Goal: Task Accomplishment & Management: Use online tool/utility

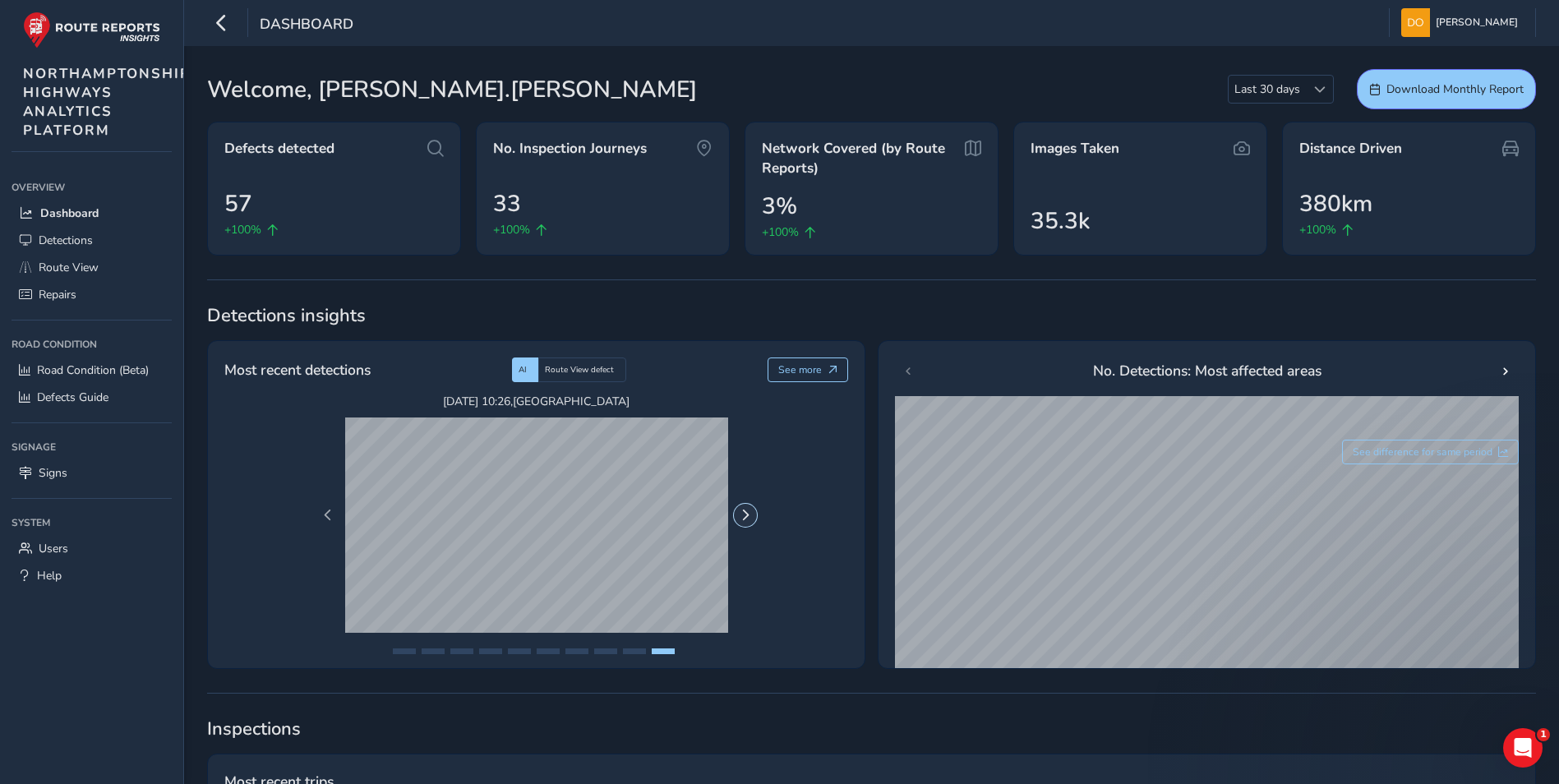
click at [747, 517] on span "Next Page" at bounding box center [745, 515] width 11 height 11
click at [742, 517] on span "Next Page" at bounding box center [745, 515] width 11 height 11
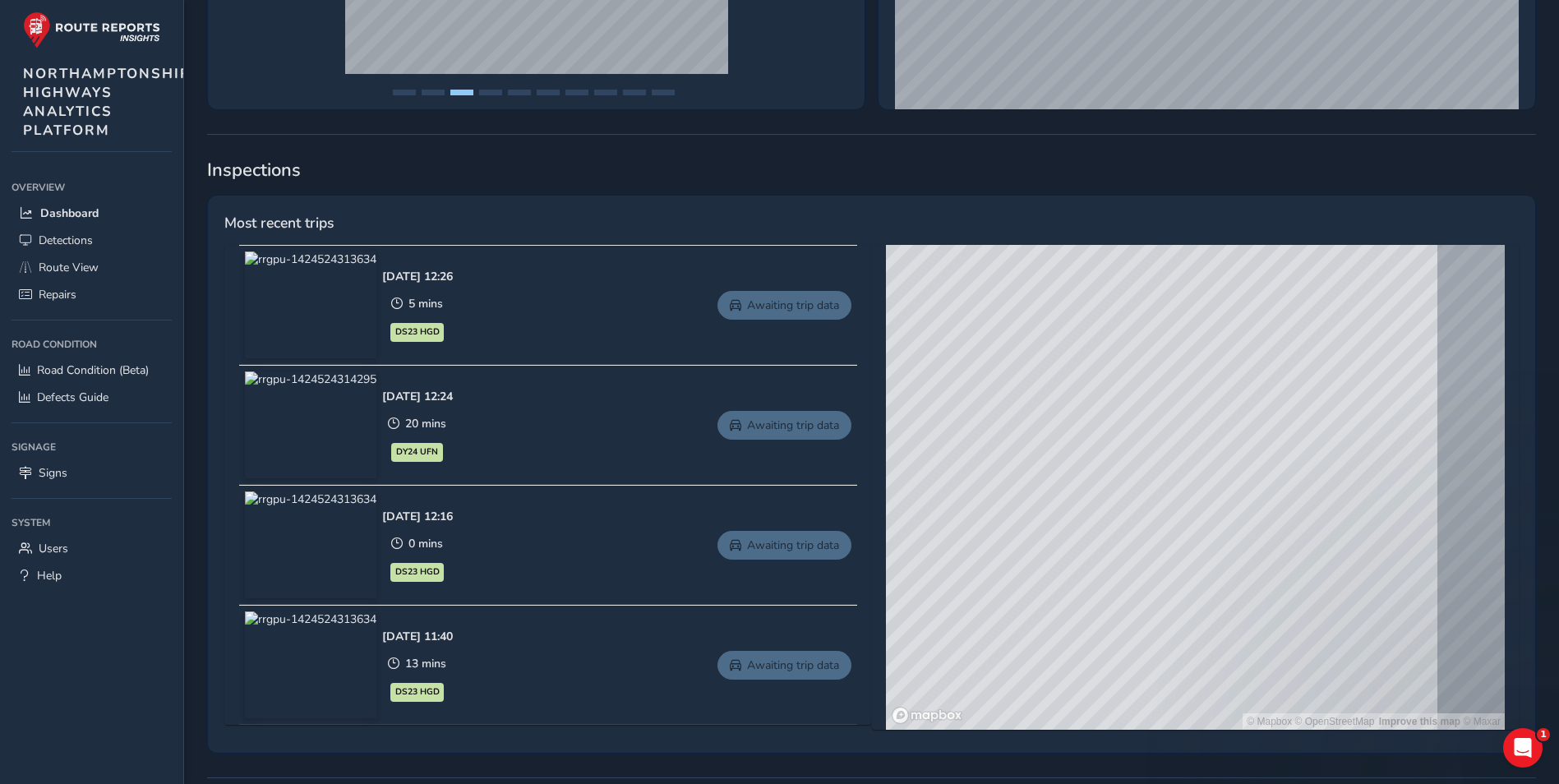
scroll to position [658, 0]
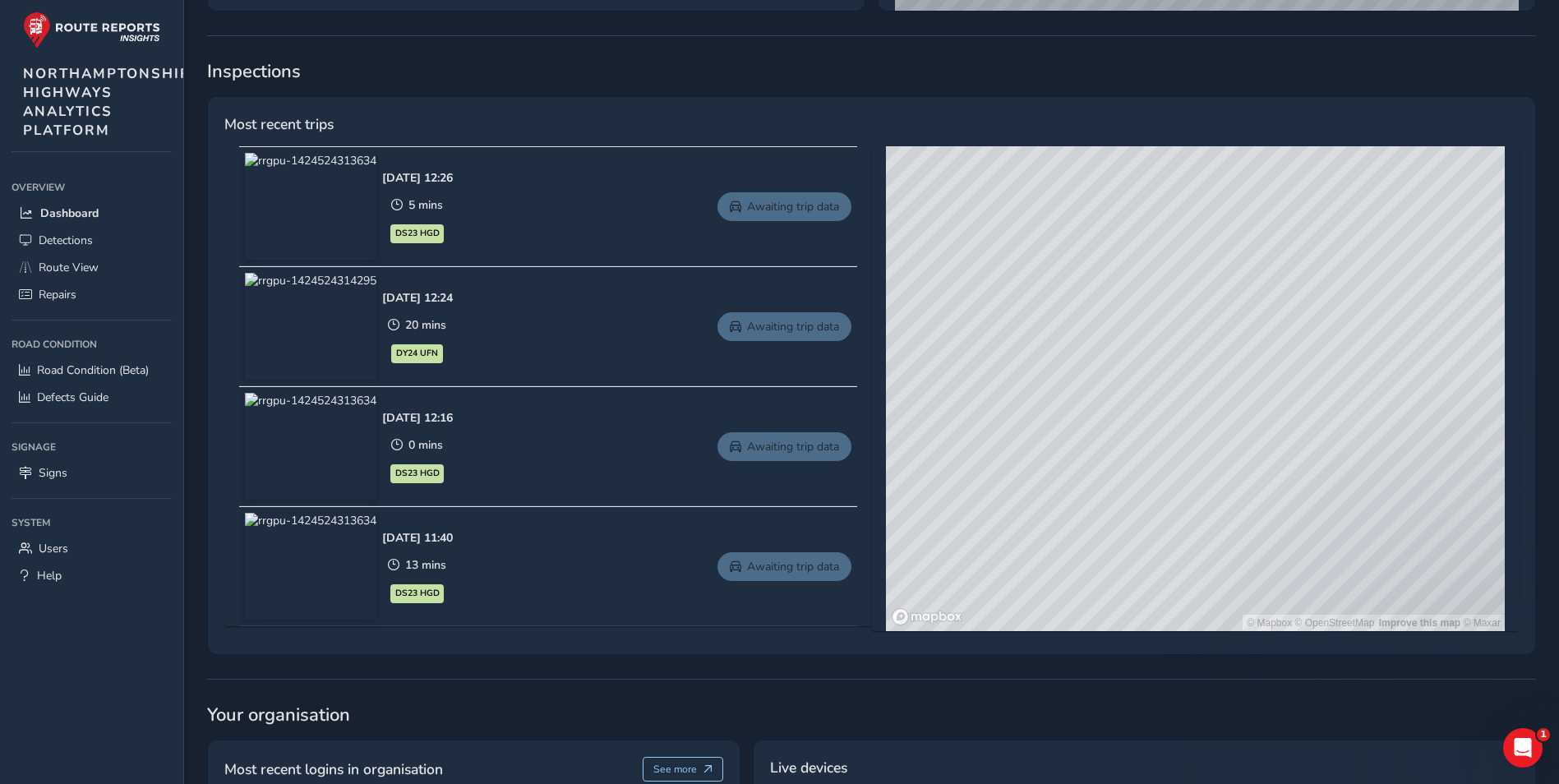
drag, startPoint x: 1110, startPoint y: 336, endPoint x: 1142, endPoint y: 527, distance: 193.7
click at [1149, 550] on div "© Mapbox © OpenStreetMap Improve this map © Maxar" at bounding box center [1196, 389] width 619 height 484
drag, startPoint x: 1111, startPoint y: 341, endPoint x: 1138, endPoint y: 507, distance: 168.2
click at [1141, 511] on div "© Mapbox © OpenStreetMap Improve this map © Maxar" at bounding box center [1196, 389] width 619 height 484
click at [1123, 387] on div "© Mapbox © OpenStreetMap Improve this map © Maxar" at bounding box center [1196, 389] width 619 height 484
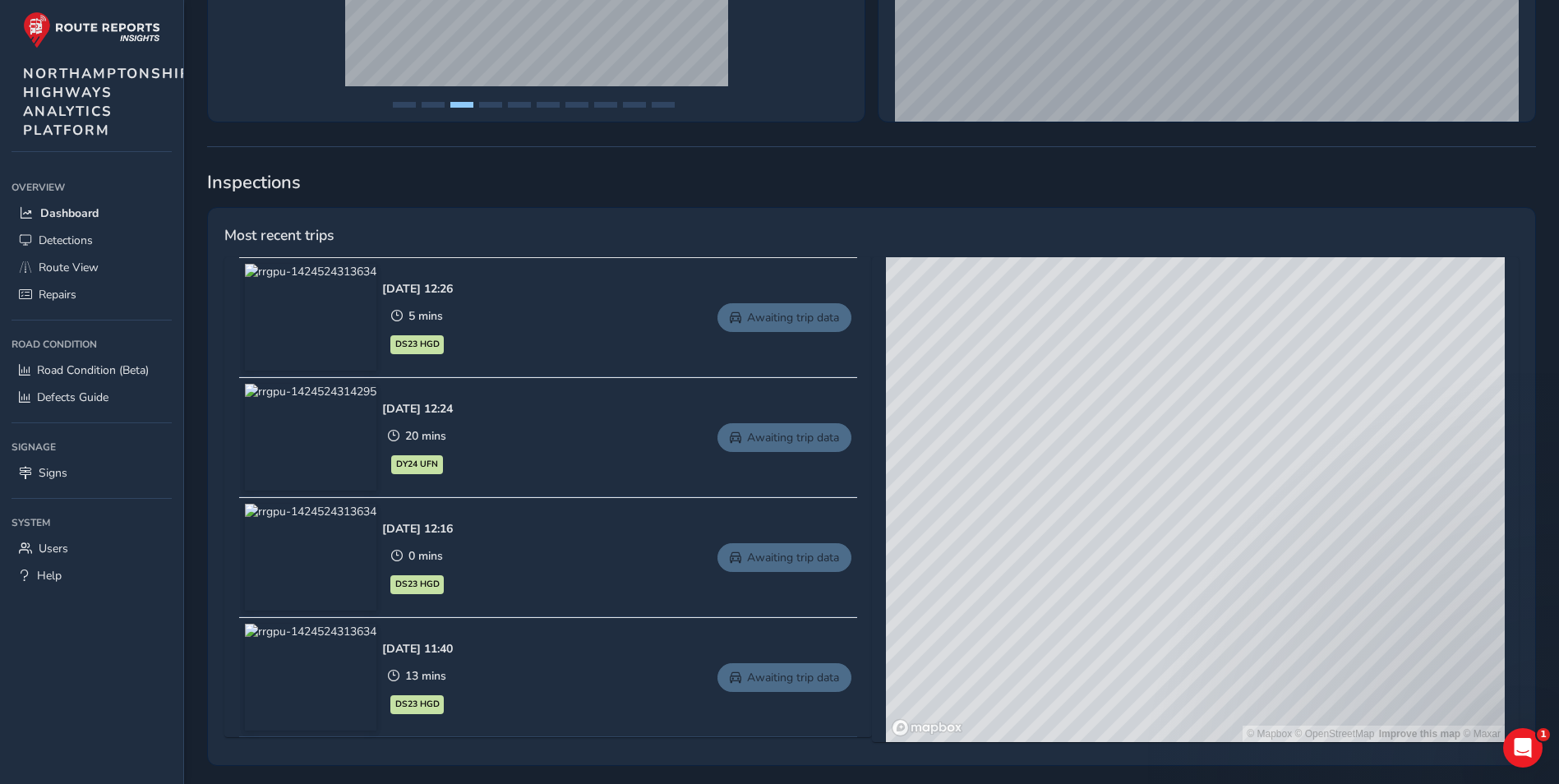
scroll to position [389, 0]
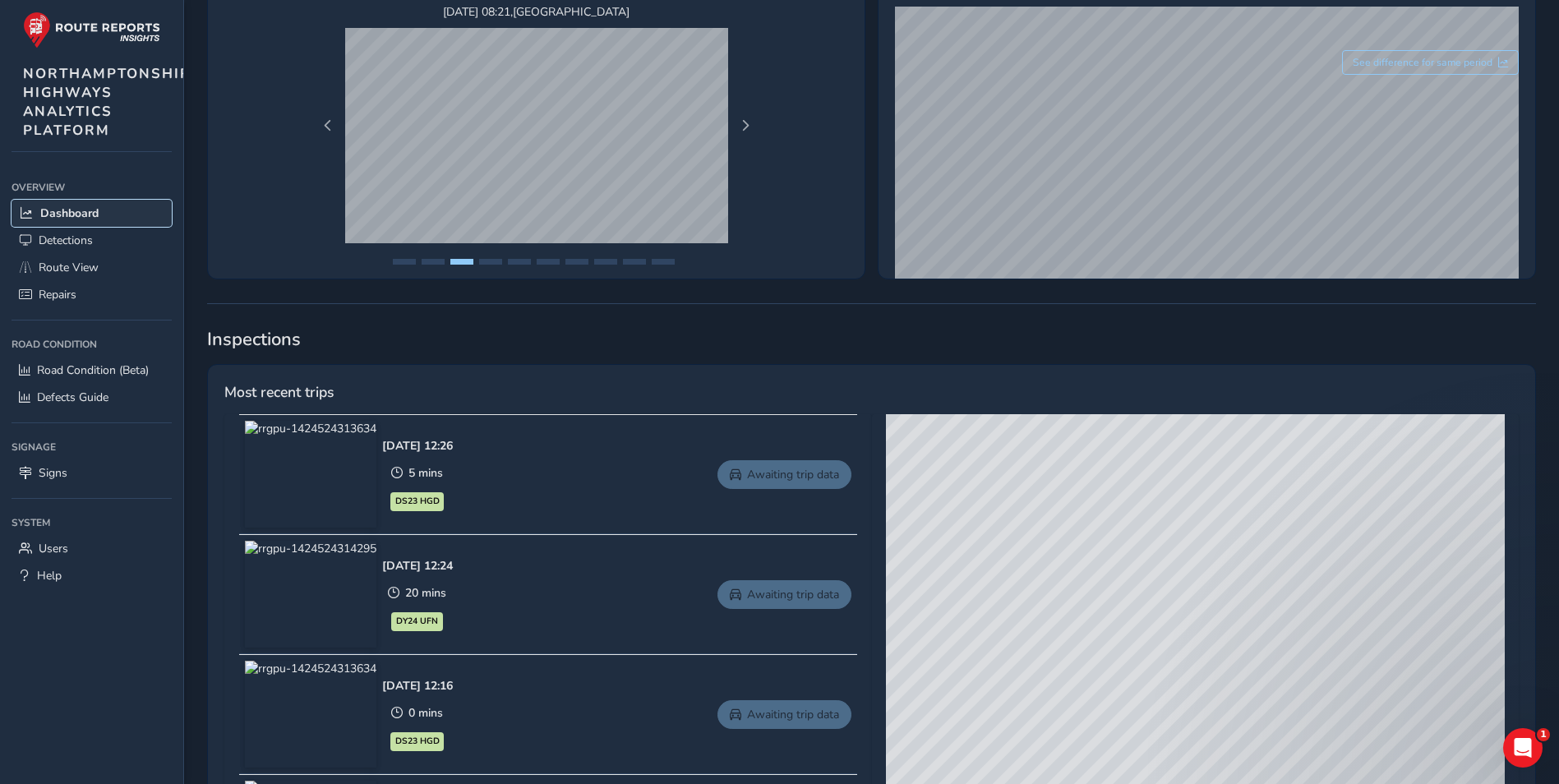
click at [71, 209] on span "Dashboard" at bounding box center [69, 213] width 58 height 16
click at [64, 260] on span "Route View" at bounding box center [68, 267] width 60 height 16
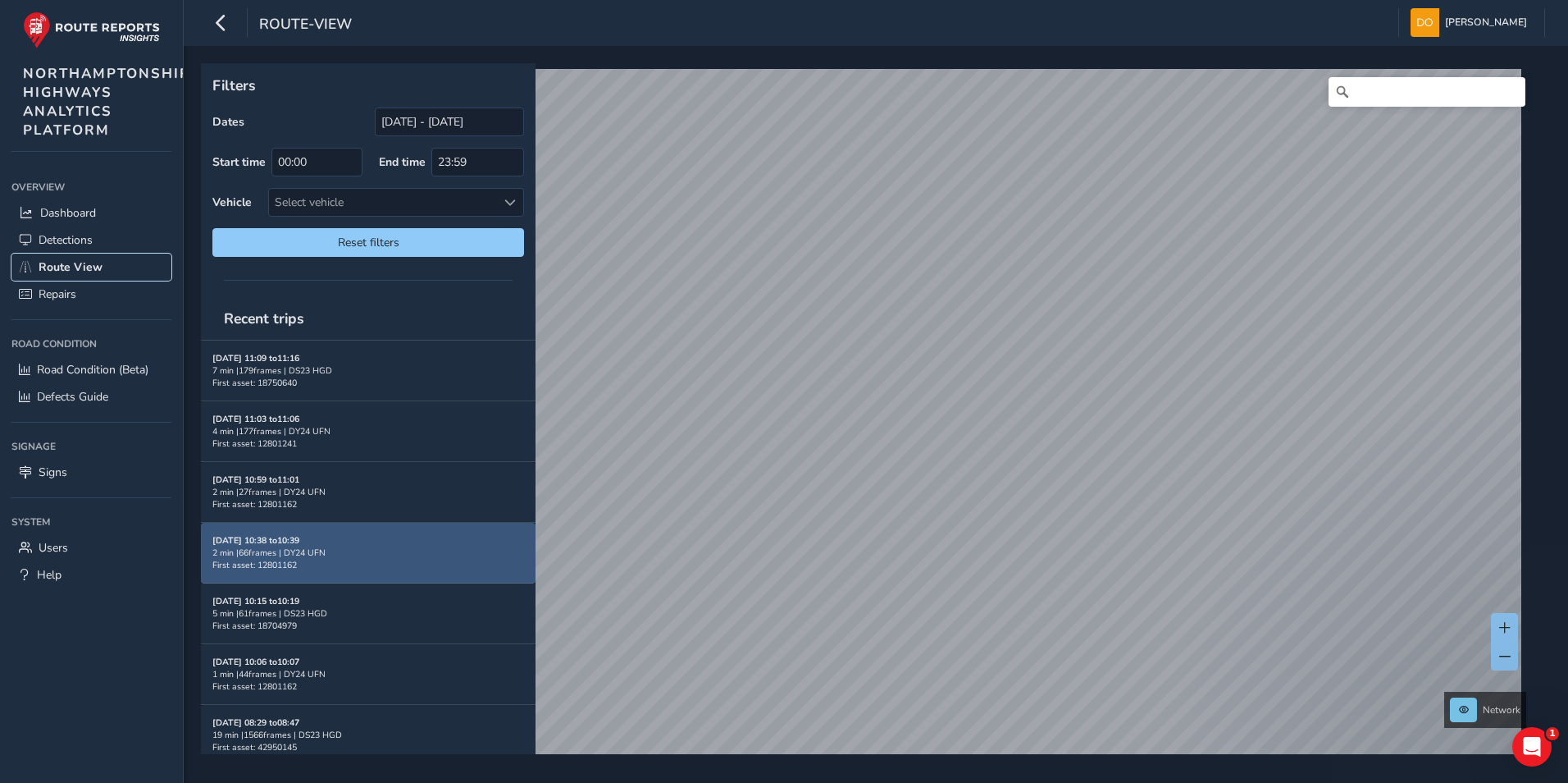
scroll to position [328, 0]
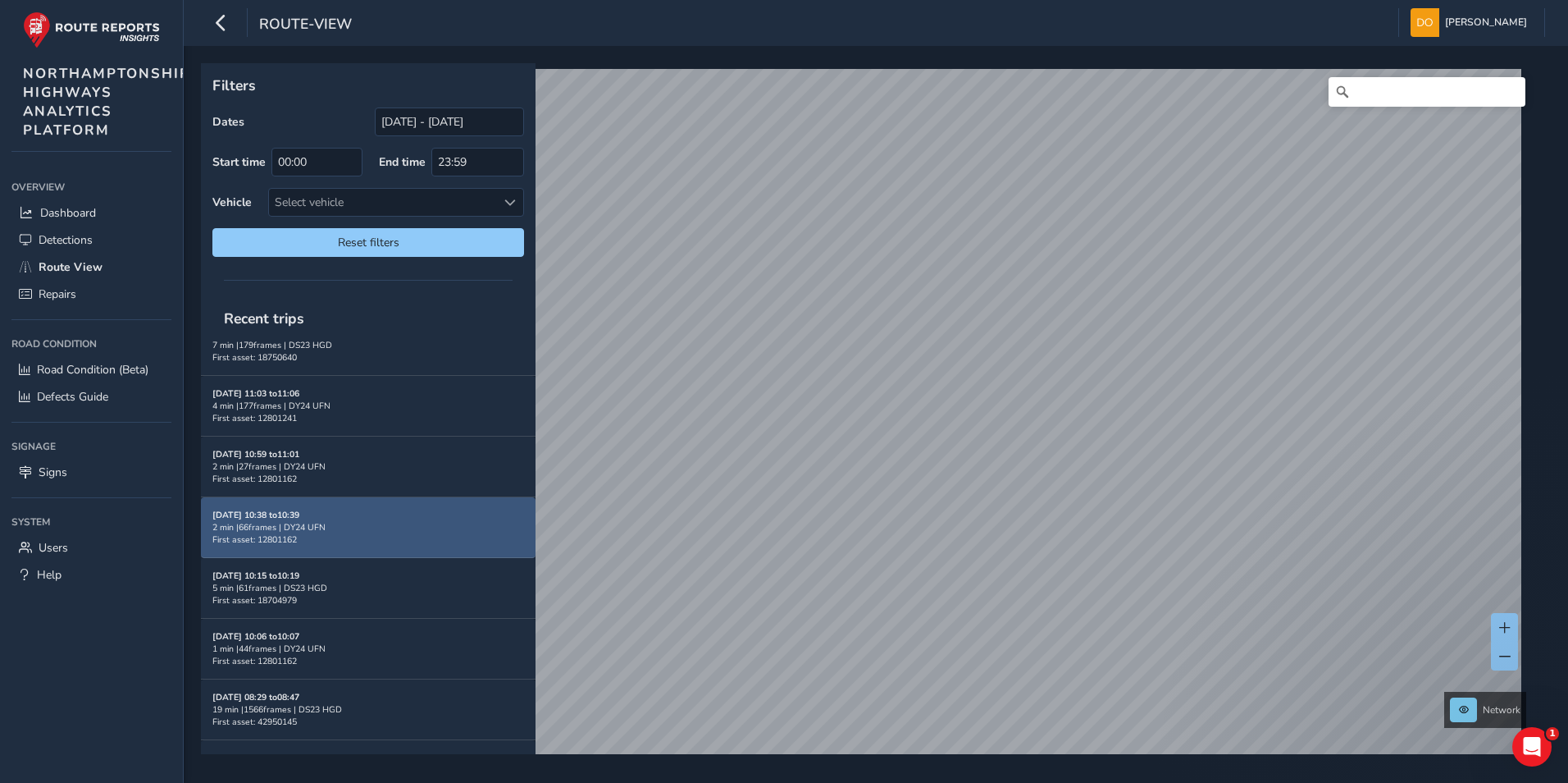
click at [360, 525] on div "2 min | 66 frames | DY24 UFN" at bounding box center [368, 527] width 311 height 12
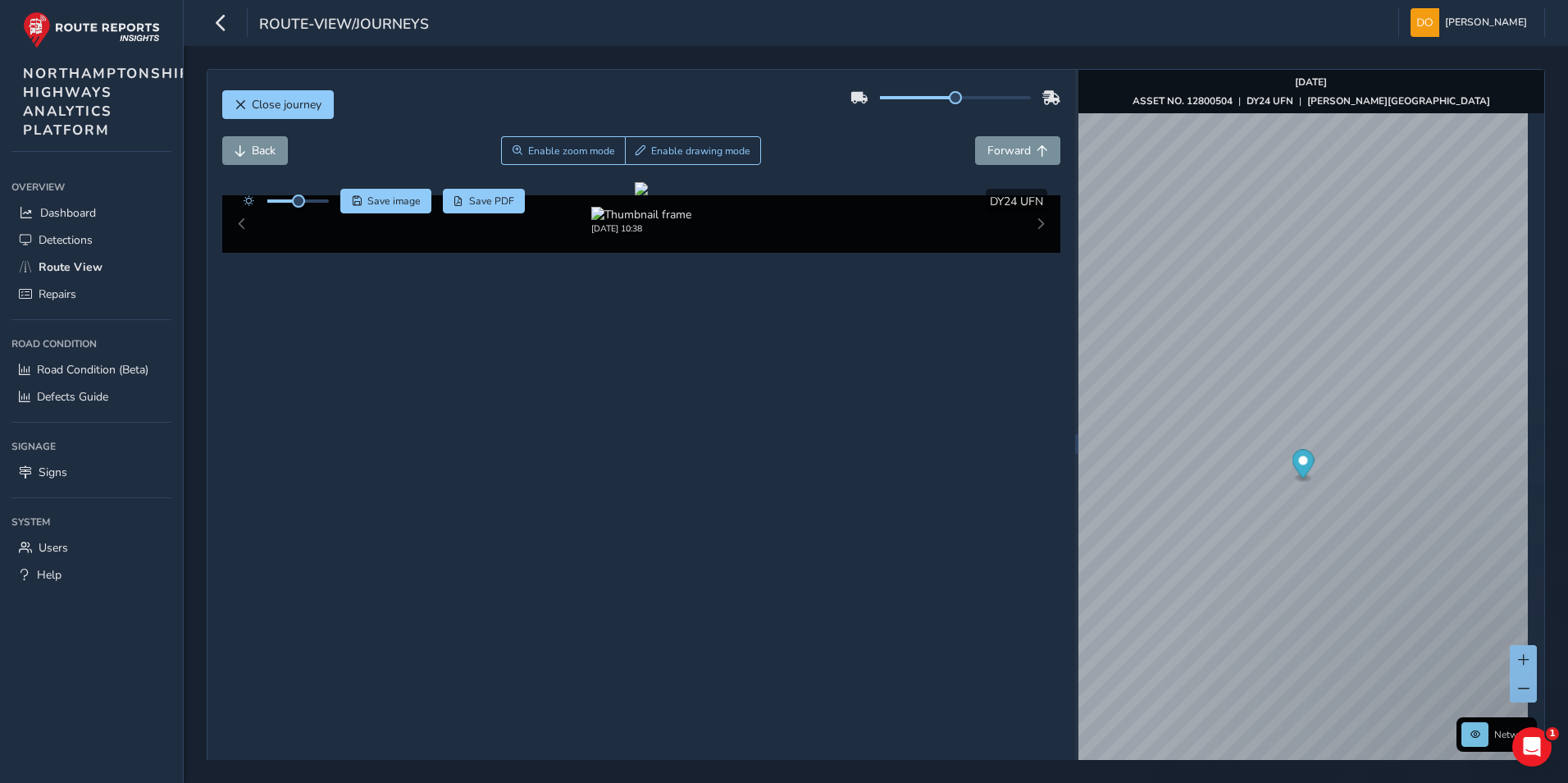
click at [1032, 252] on div "Aug 21 2025, 10:38" at bounding box center [642, 224] width 839 height 57
click at [1005, 141] on button "Forward" at bounding box center [1018, 151] width 85 height 29
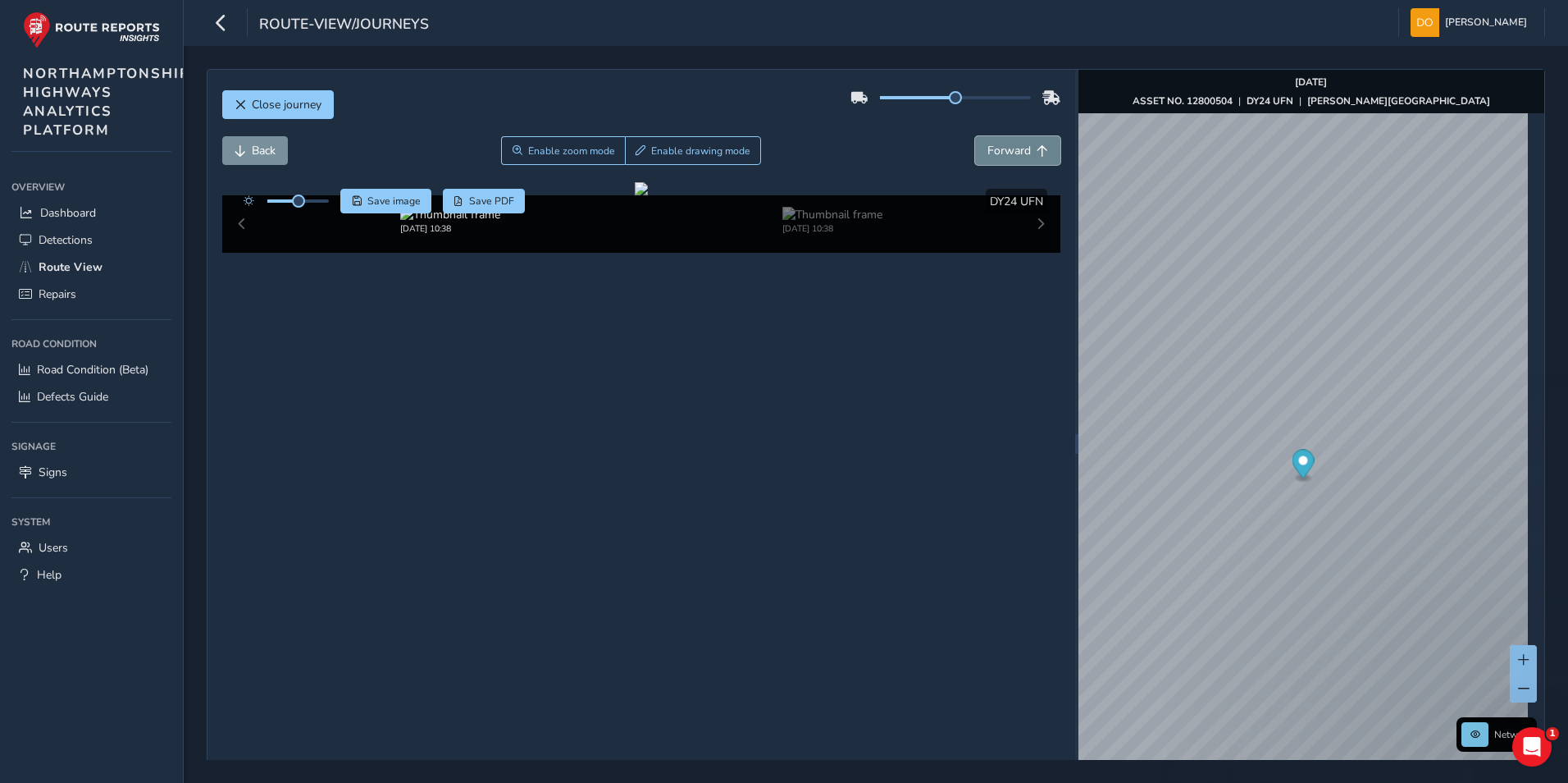
click at [1005, 141] on button "Forward" at bounding box center [1018, 151] width 85 height 29
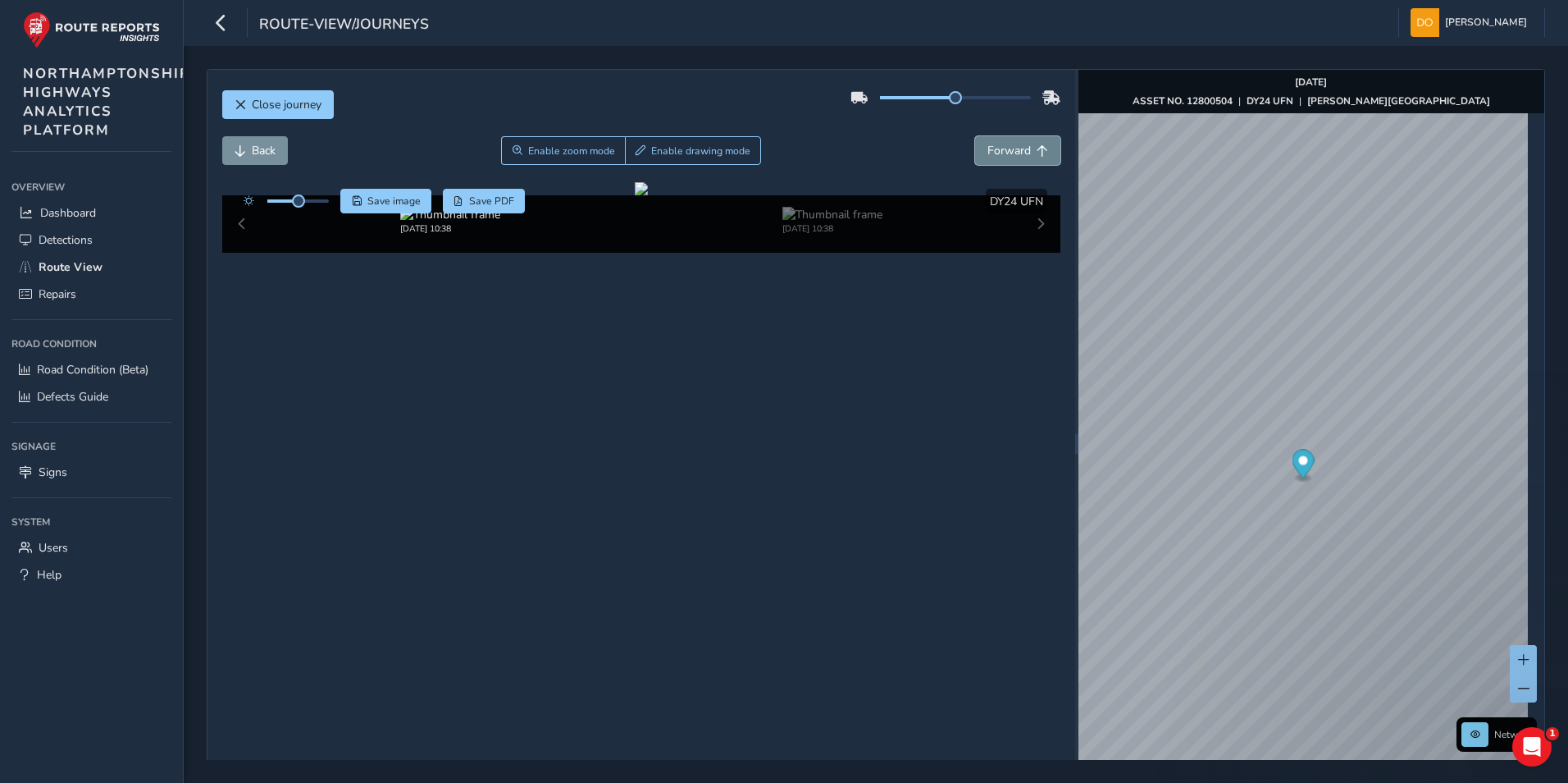
click at [1005, 141] on button "Forward" at bounding box center [1018, 151] width 85 height 29
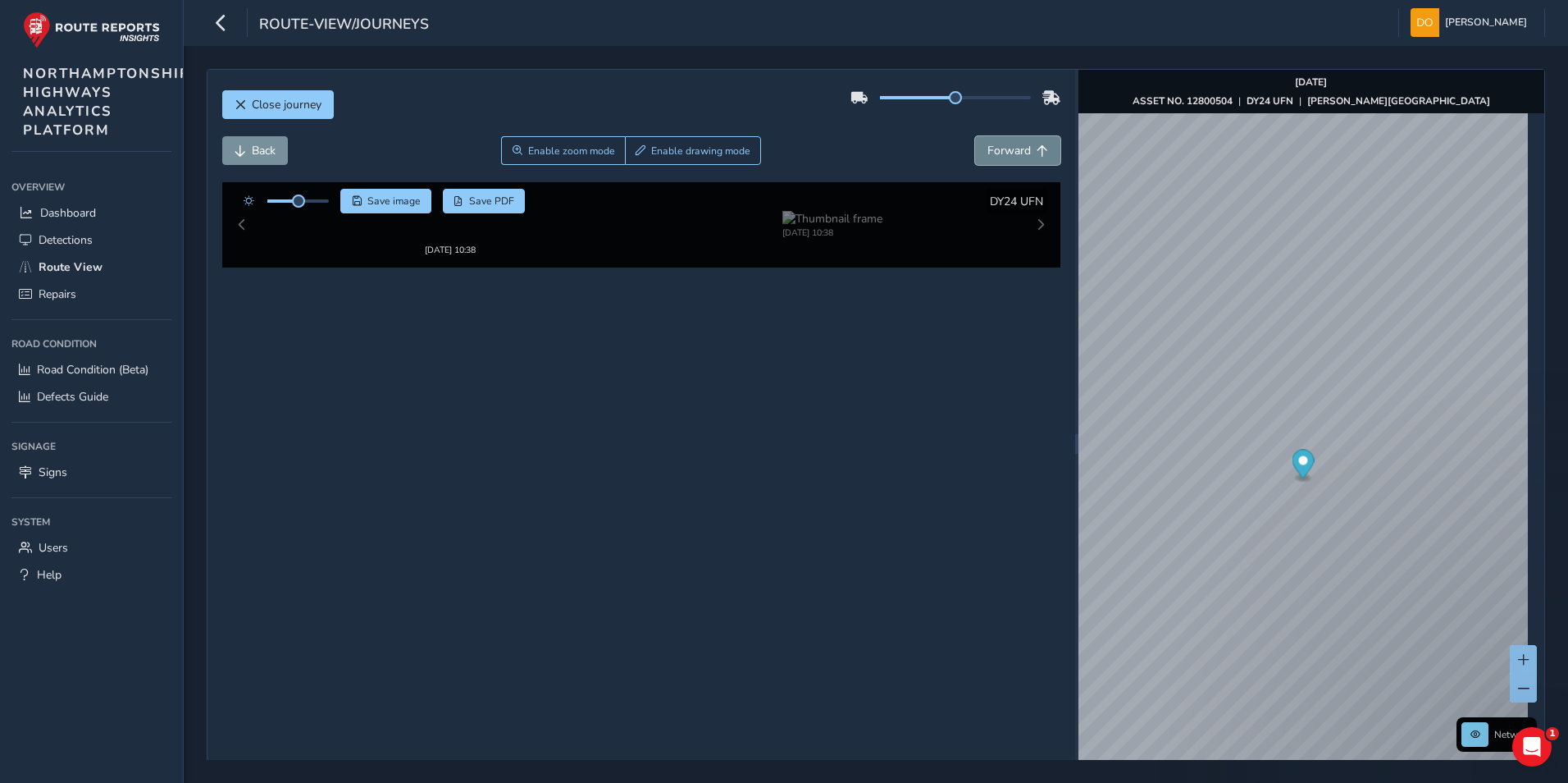
click at [1005, 141] on button "Forward" at bounding box center [1018, 151] width 85 height 29
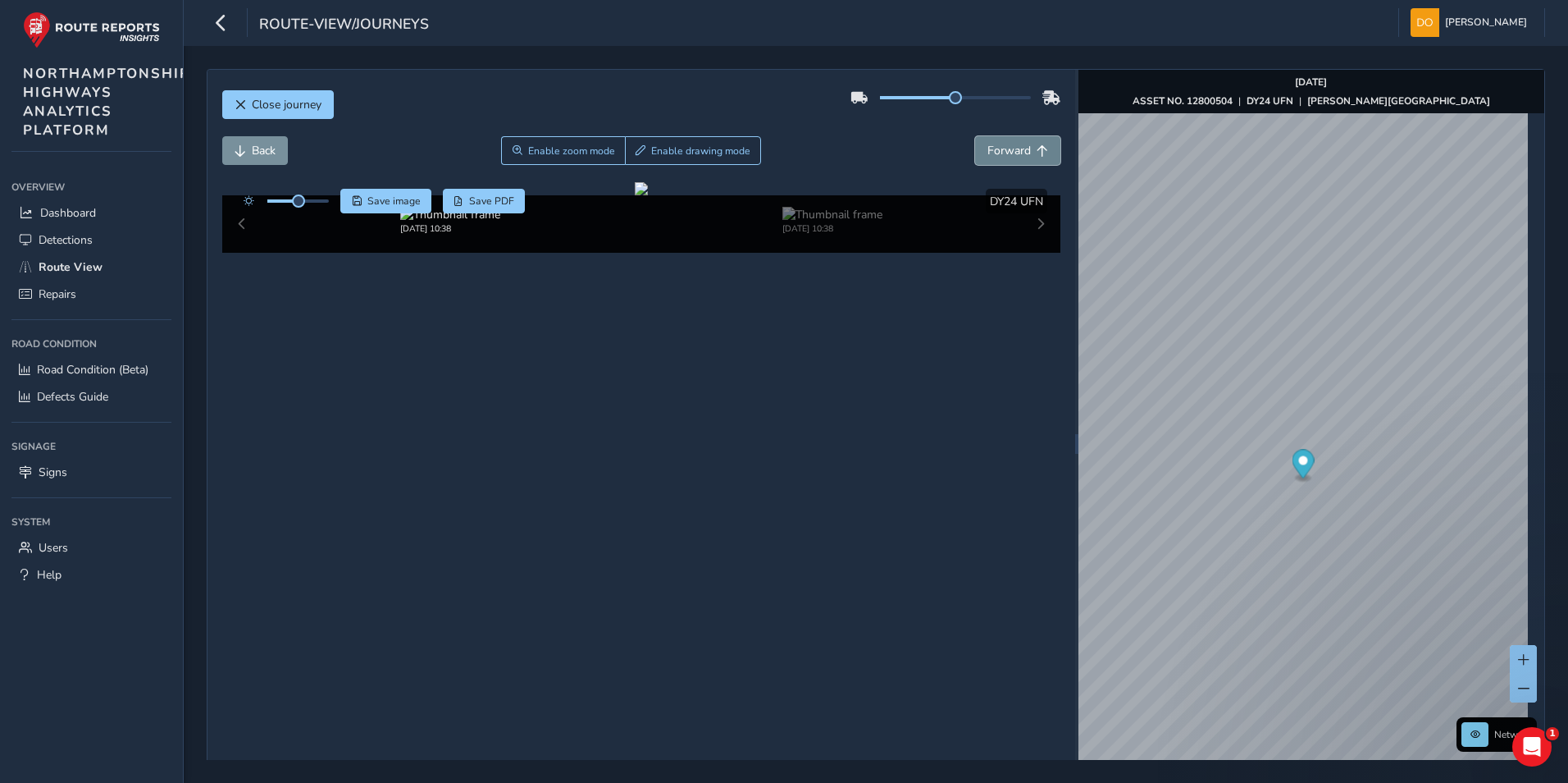
click at [1005, 141] on button "Forward" at bounding box center [1018, 151] width 85 height 29
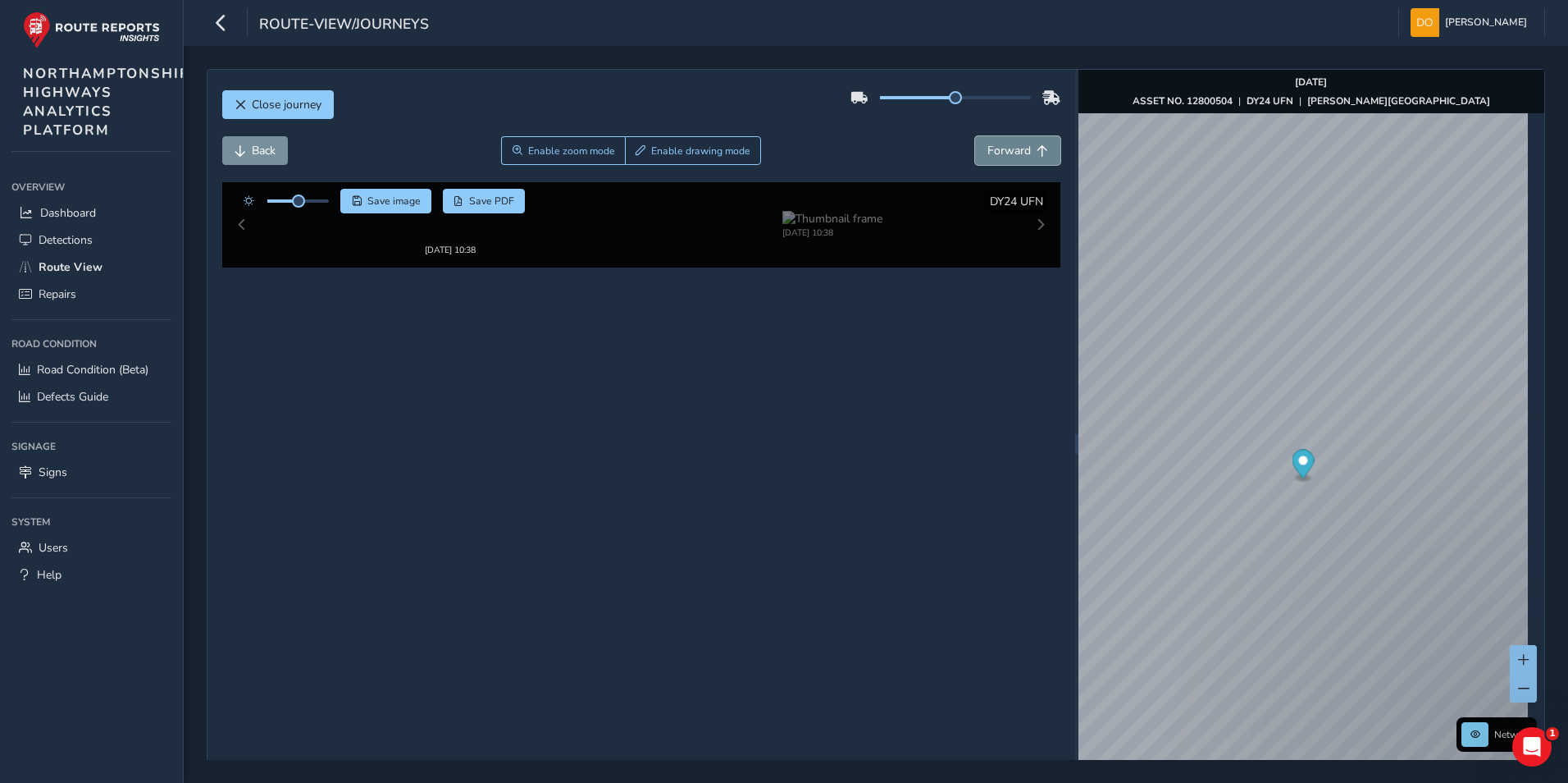
click at [1005, 141] on button "Forward" at bounding box center [1018, 151] width 85 height 29
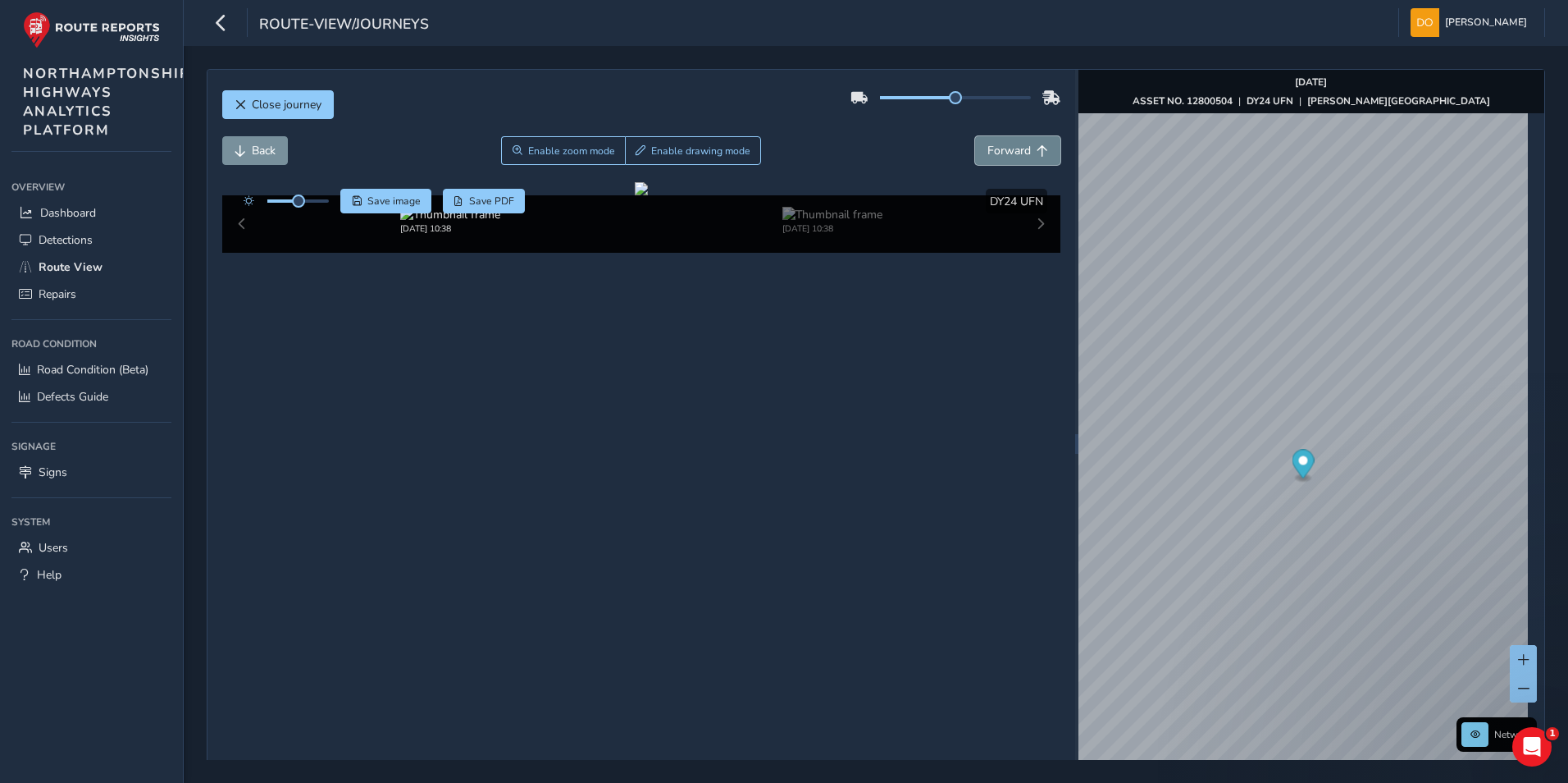
click at [1005, 141] on button "Forward" at bounding box center [1018, 151] width 85 height 29
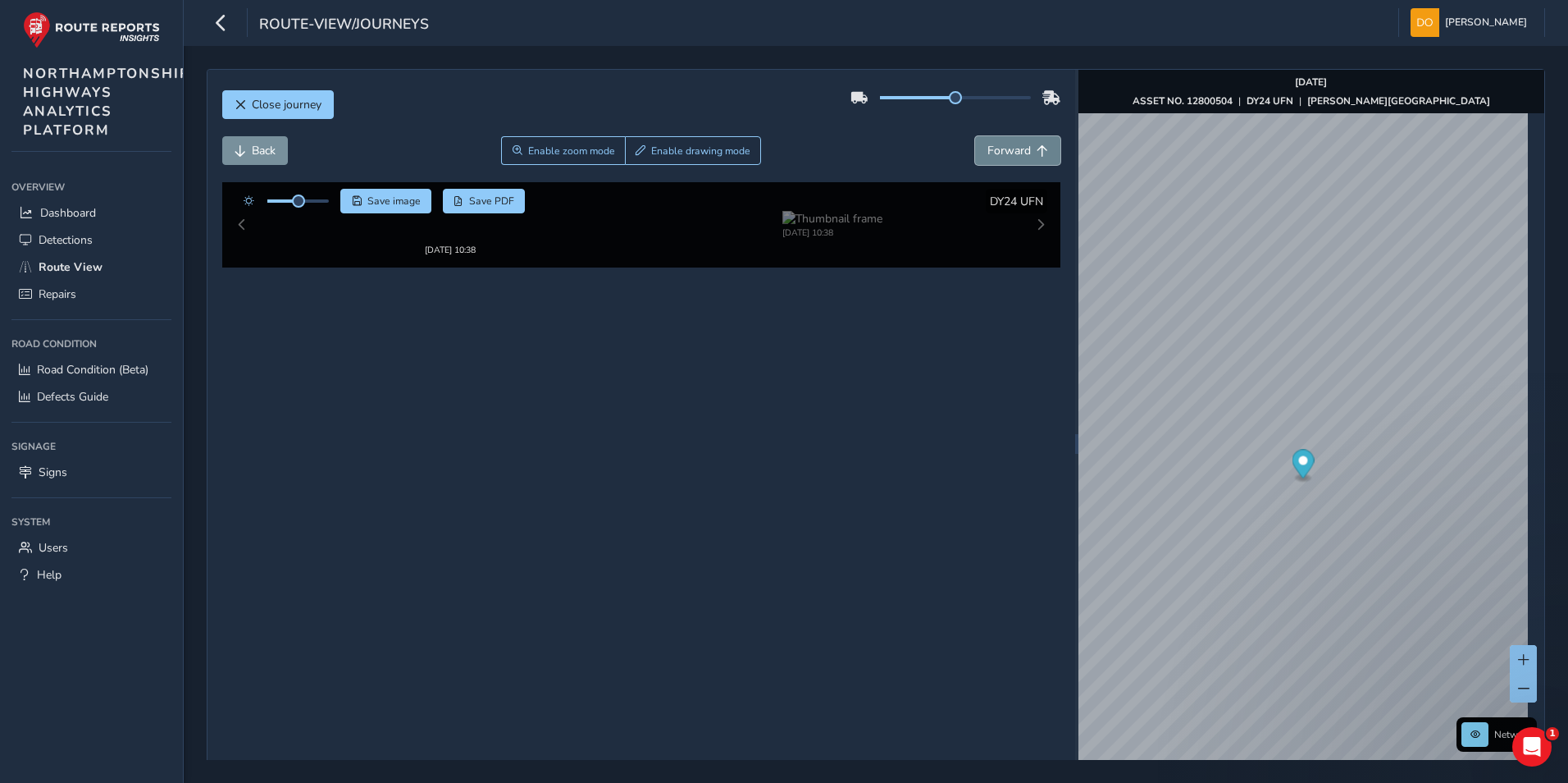
click at [1005, 141] on button "Forward" at bounding box center [1018, 151] width 85 height 29
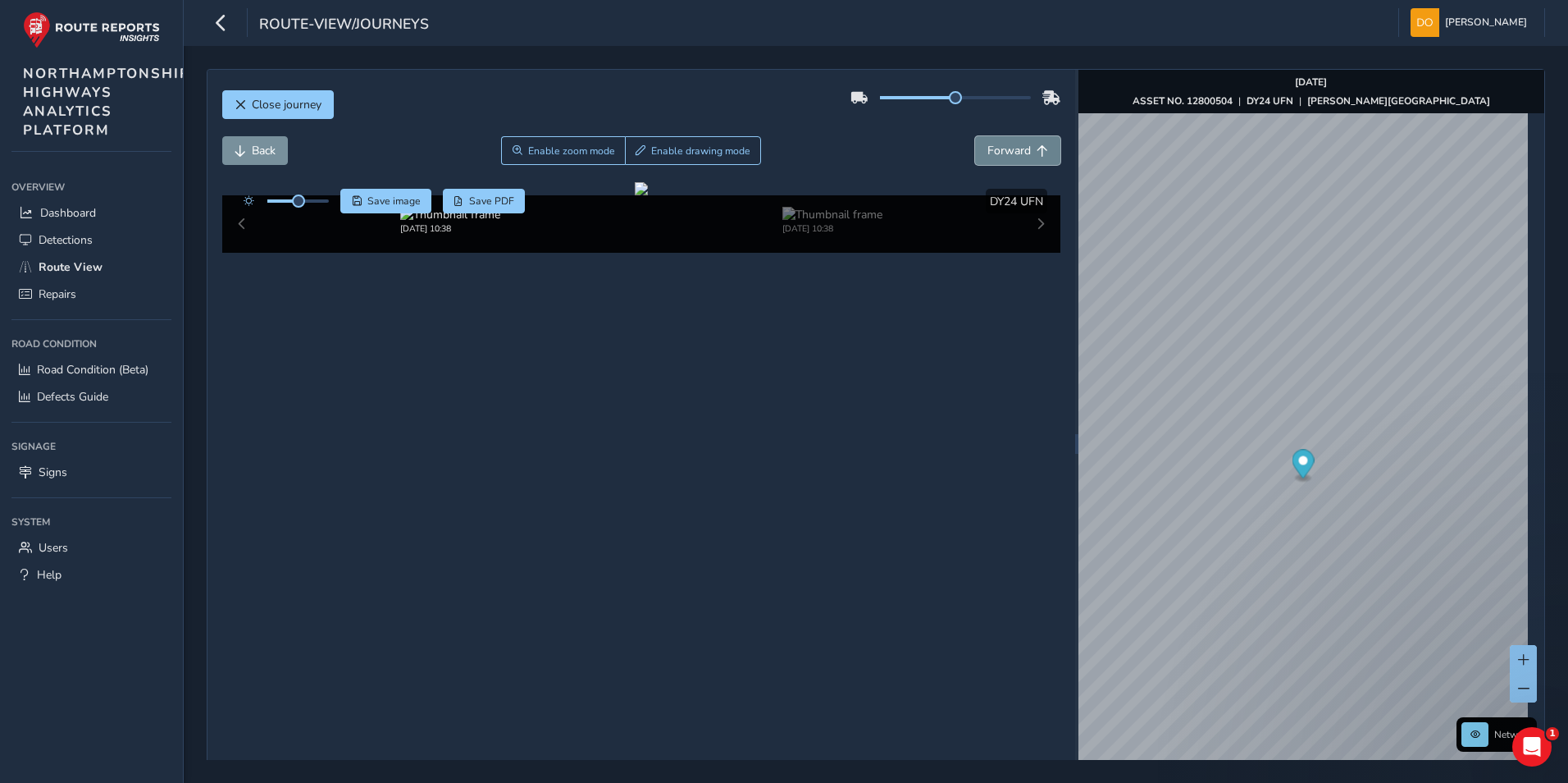
click at [1005, 141] on button "Forward" at bounding box center [1018, 151] width 85 height 29
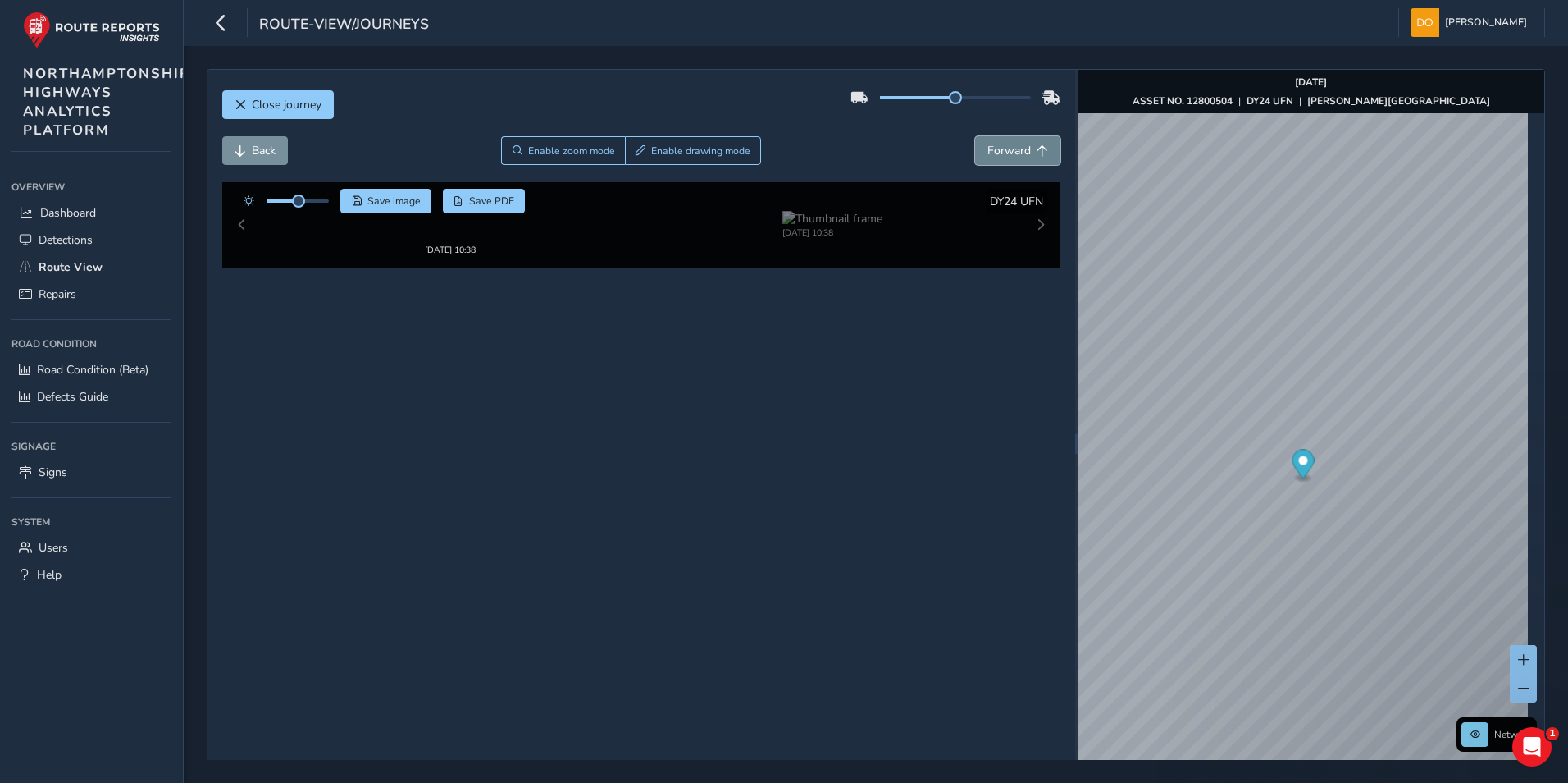
click at [1005, 141] on button "Forward" at bounding box center [1018, 151] width 85 height 29
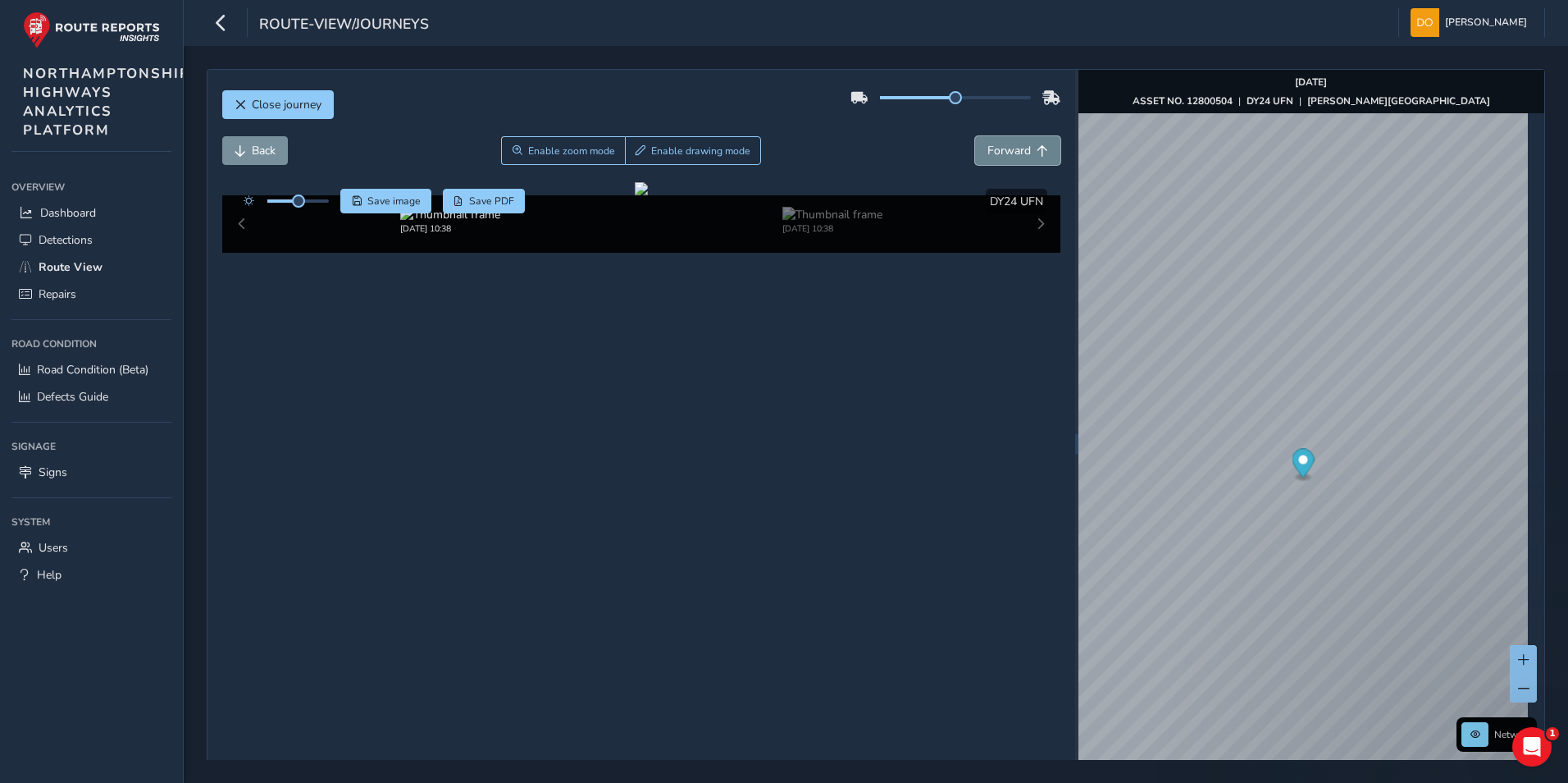
click at [1005, 141] on button "Forward" at bounding box center [1018, 151] width 85 height 29
click at [1005, 142] on button "Forward" at bounding box center [1018, 151] width 85 height 29
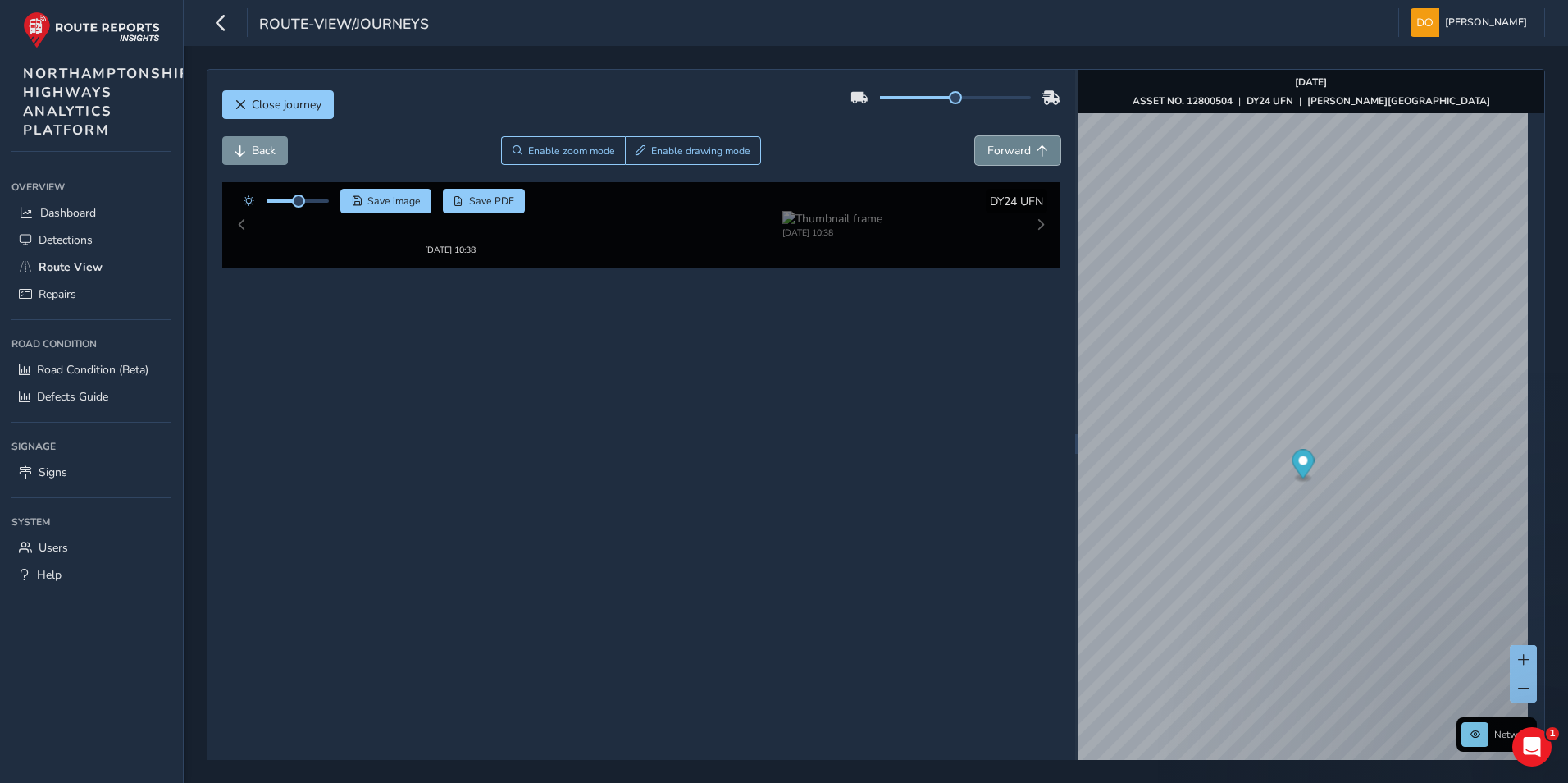
click at [1005, 142] on button "Forward" at bounding box center [1018, 151] width 85 height 29
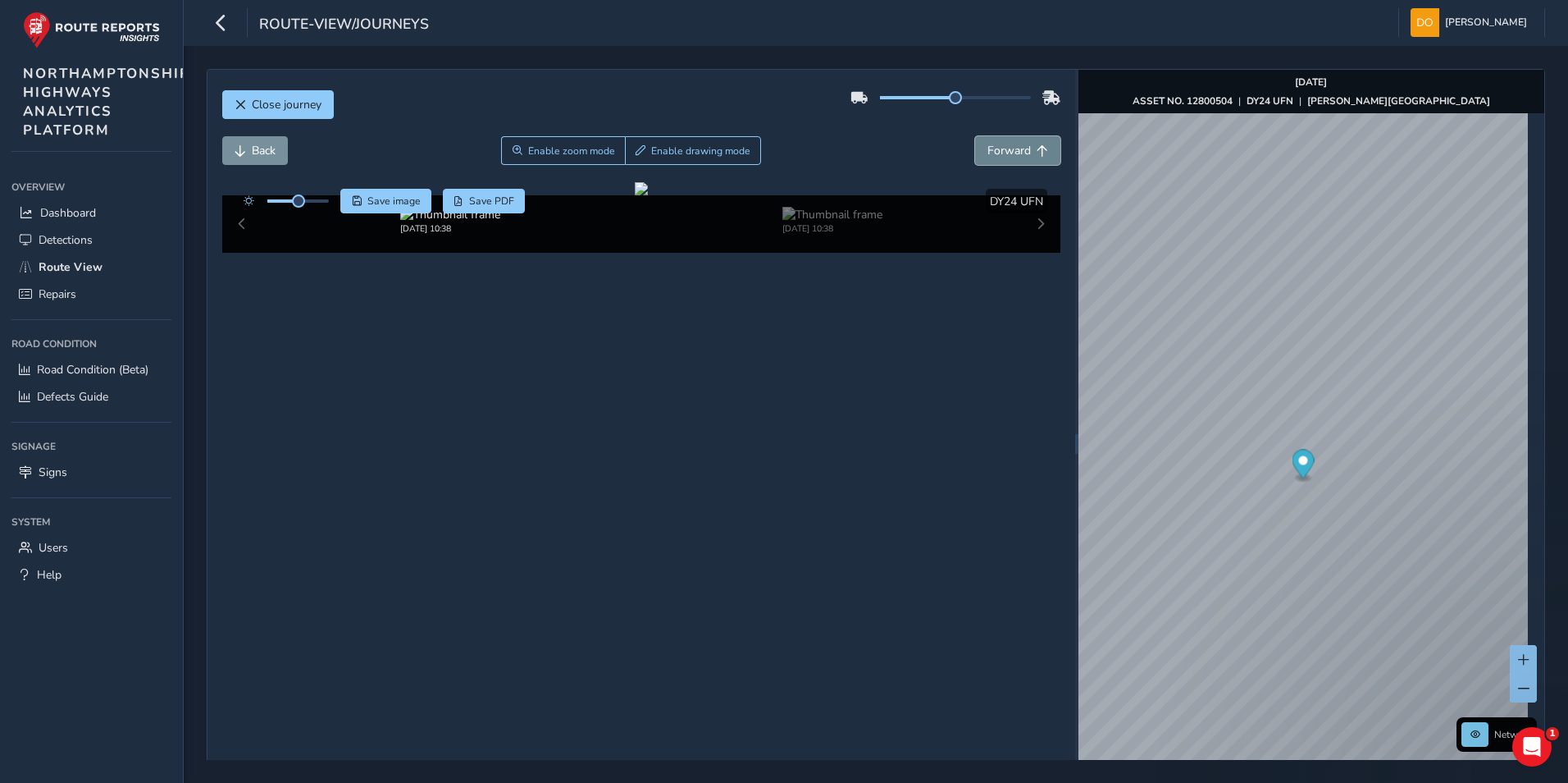
click at [1005, 142] on button "Forward" at bounding box center [1018, 151] width 85 height 29
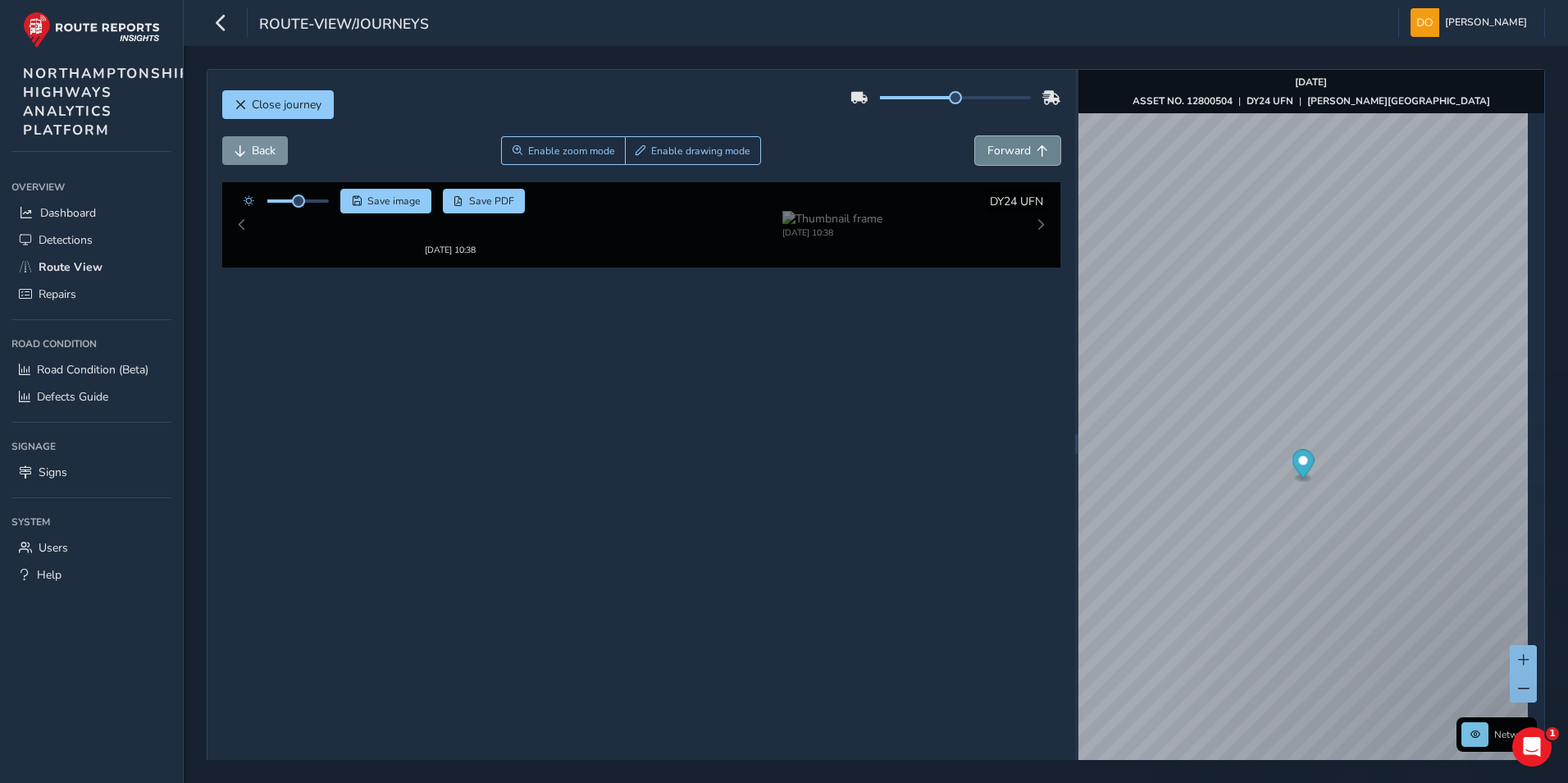
click at [1005, 142] on button "Forward" at bounding box center [1018, 151] width 85 height 29
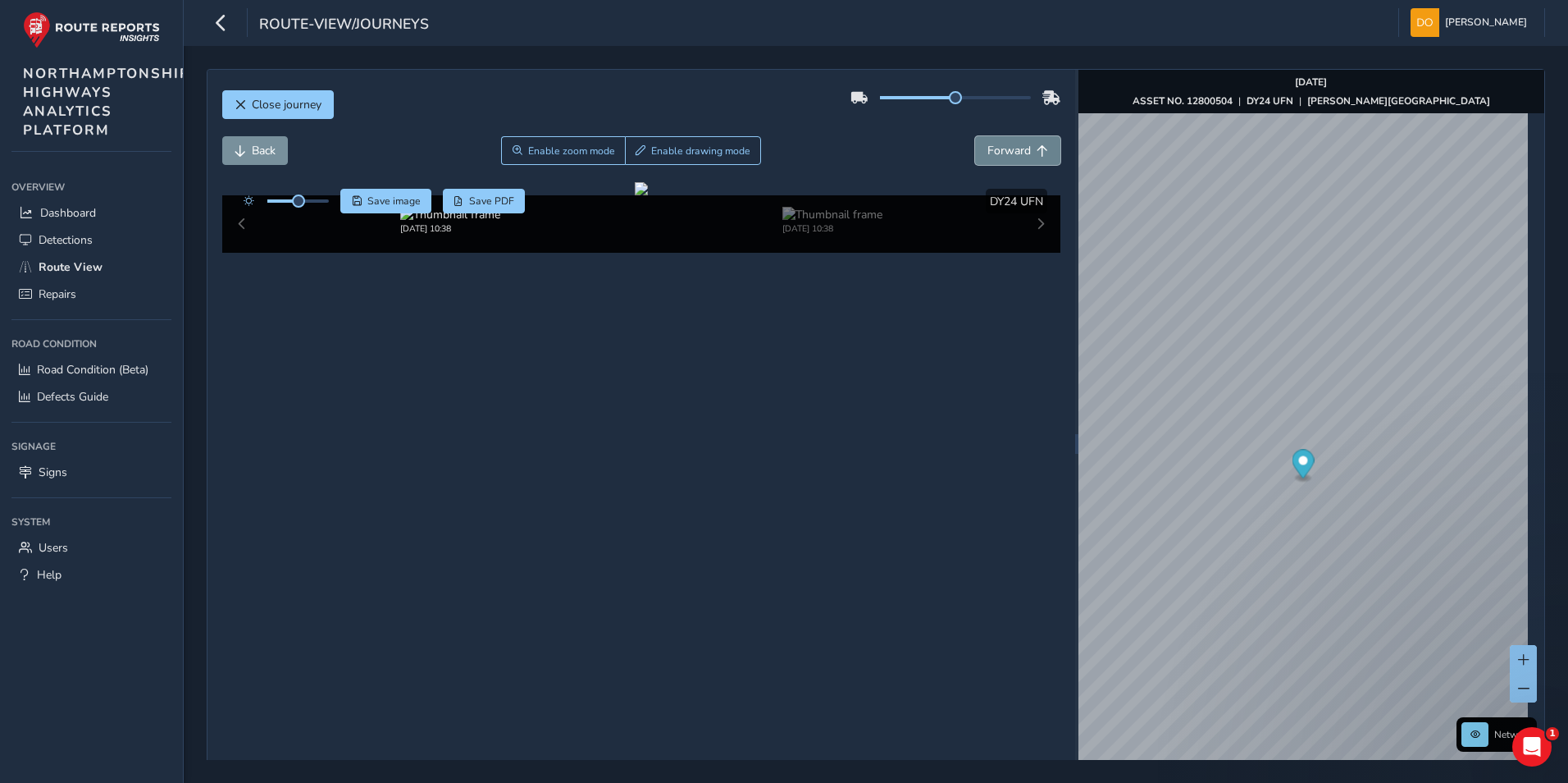
click at [1005, 142] on button "Forward" at bounding box center [1018, 151] width 85 height 29
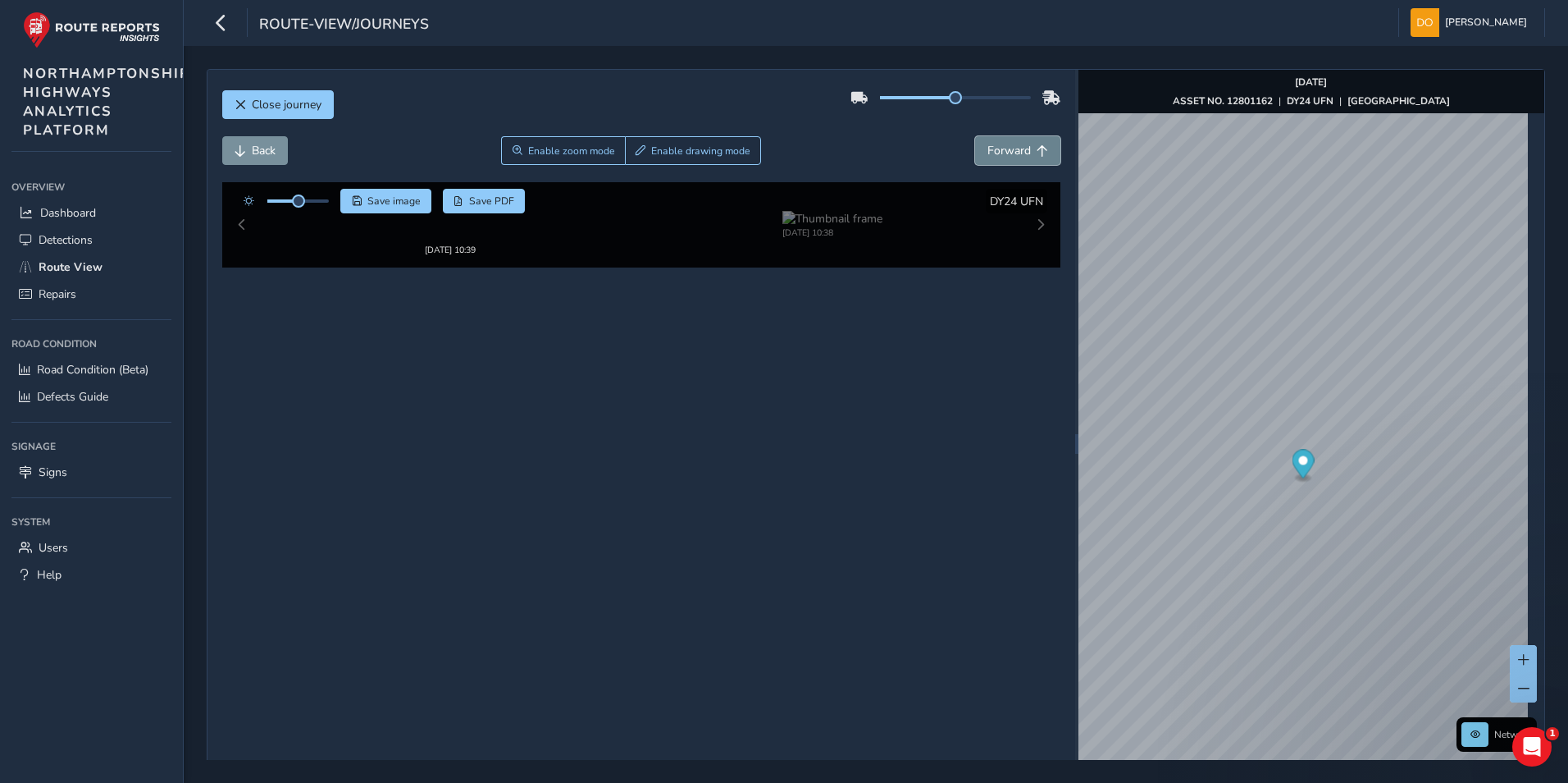
click at [1005, 142] on button "Forward" at bounding box center [1018, 151] width 85 height 29
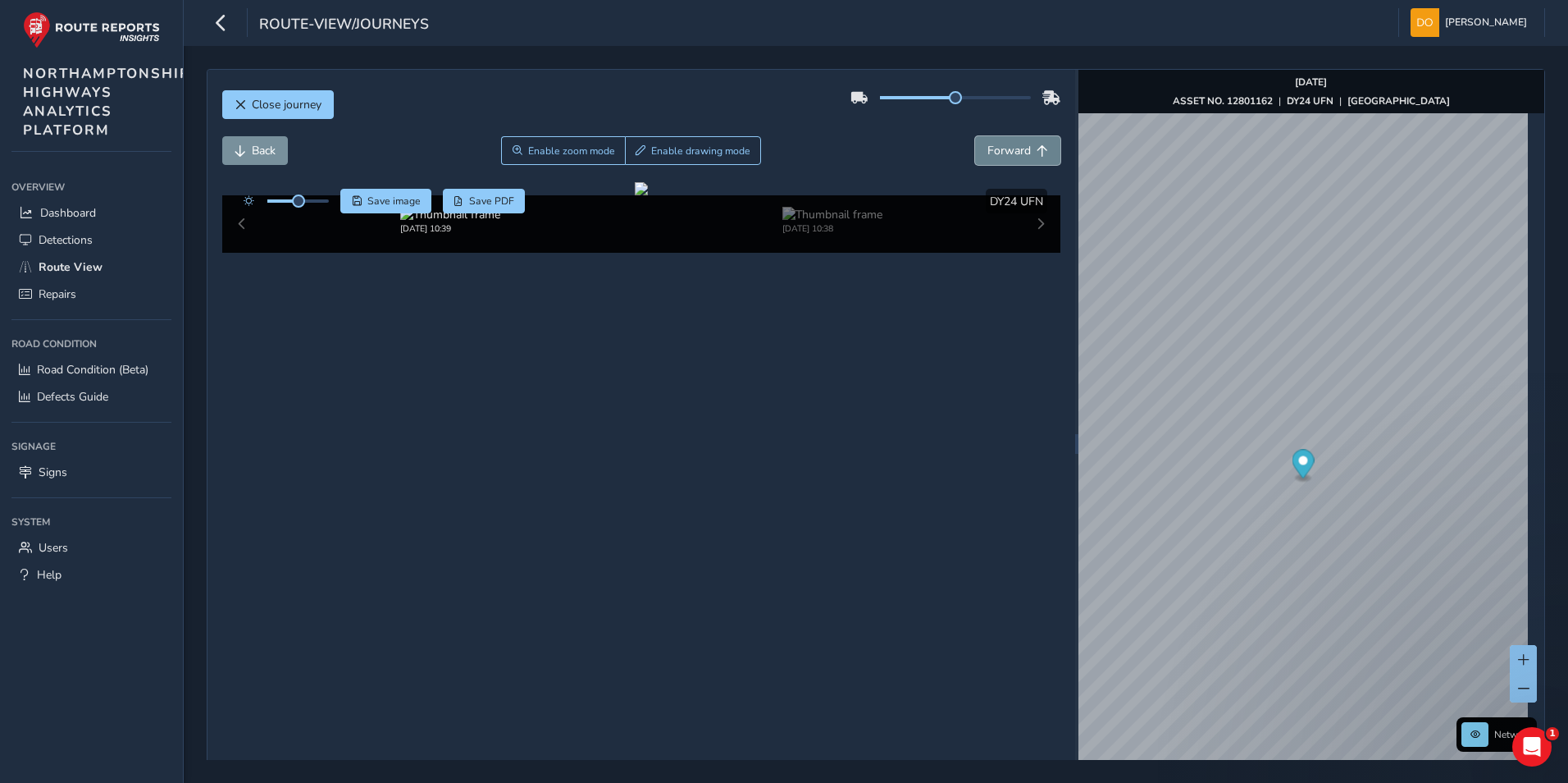
click at [1005, 142] on button "Forward" at bounding box center [1018, 151] width 85 height 29
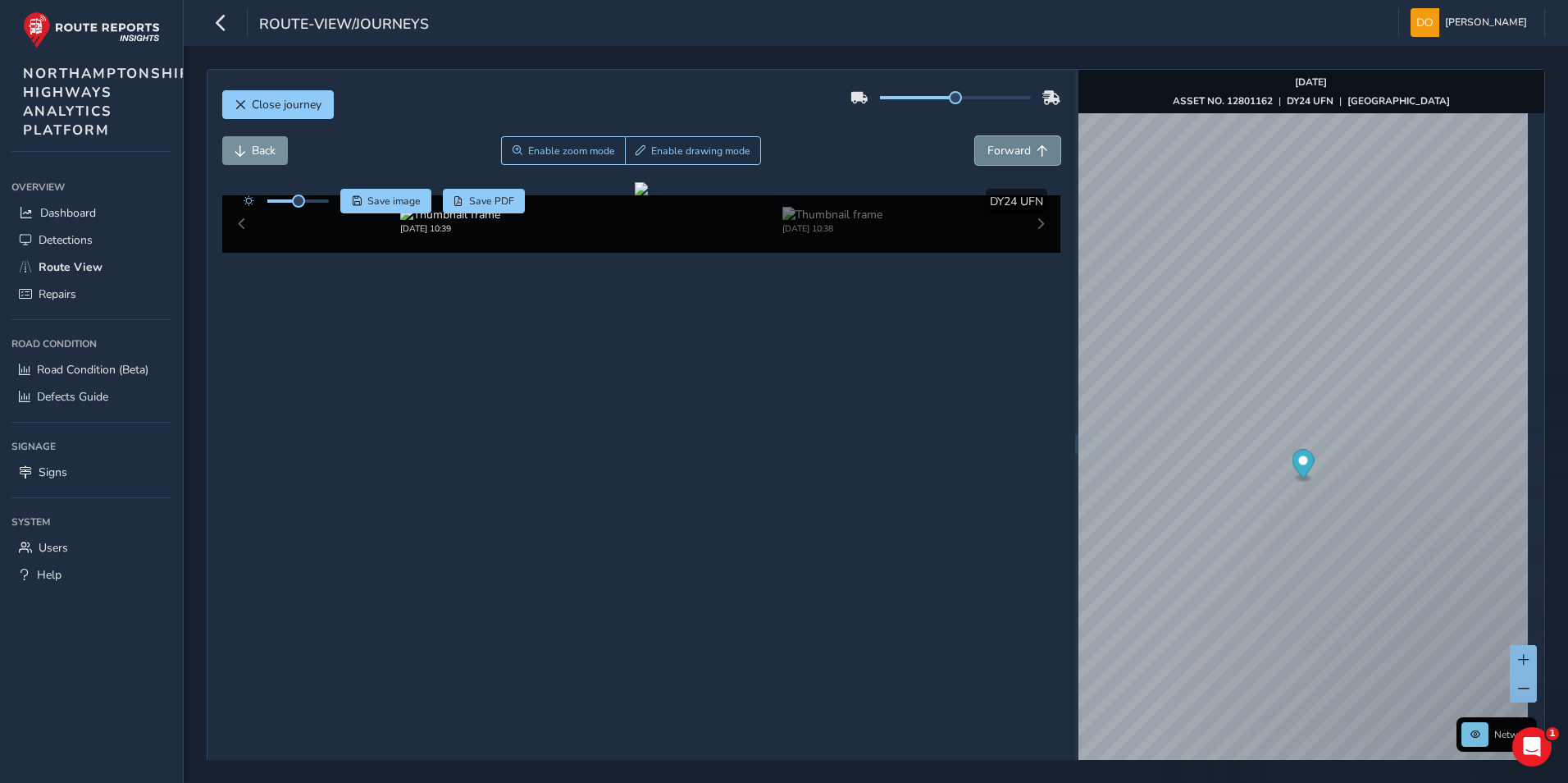
click at [1005, 142] on button "Forward" at bounding box center [1018, 151] width 85 height 29
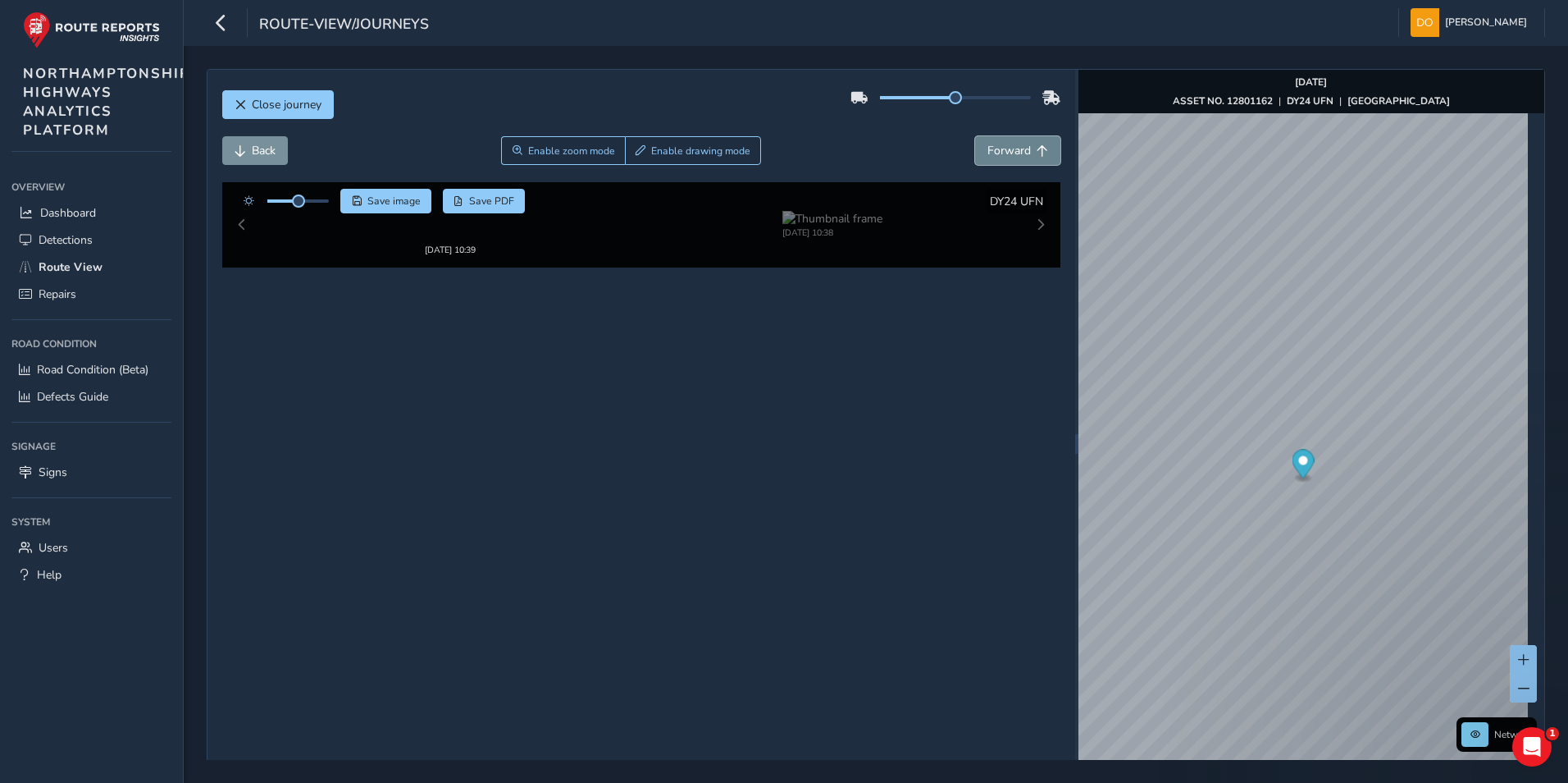
click at [1005, 142] on button "Forward" at bounding box center [1018, 151] width 85 height 29
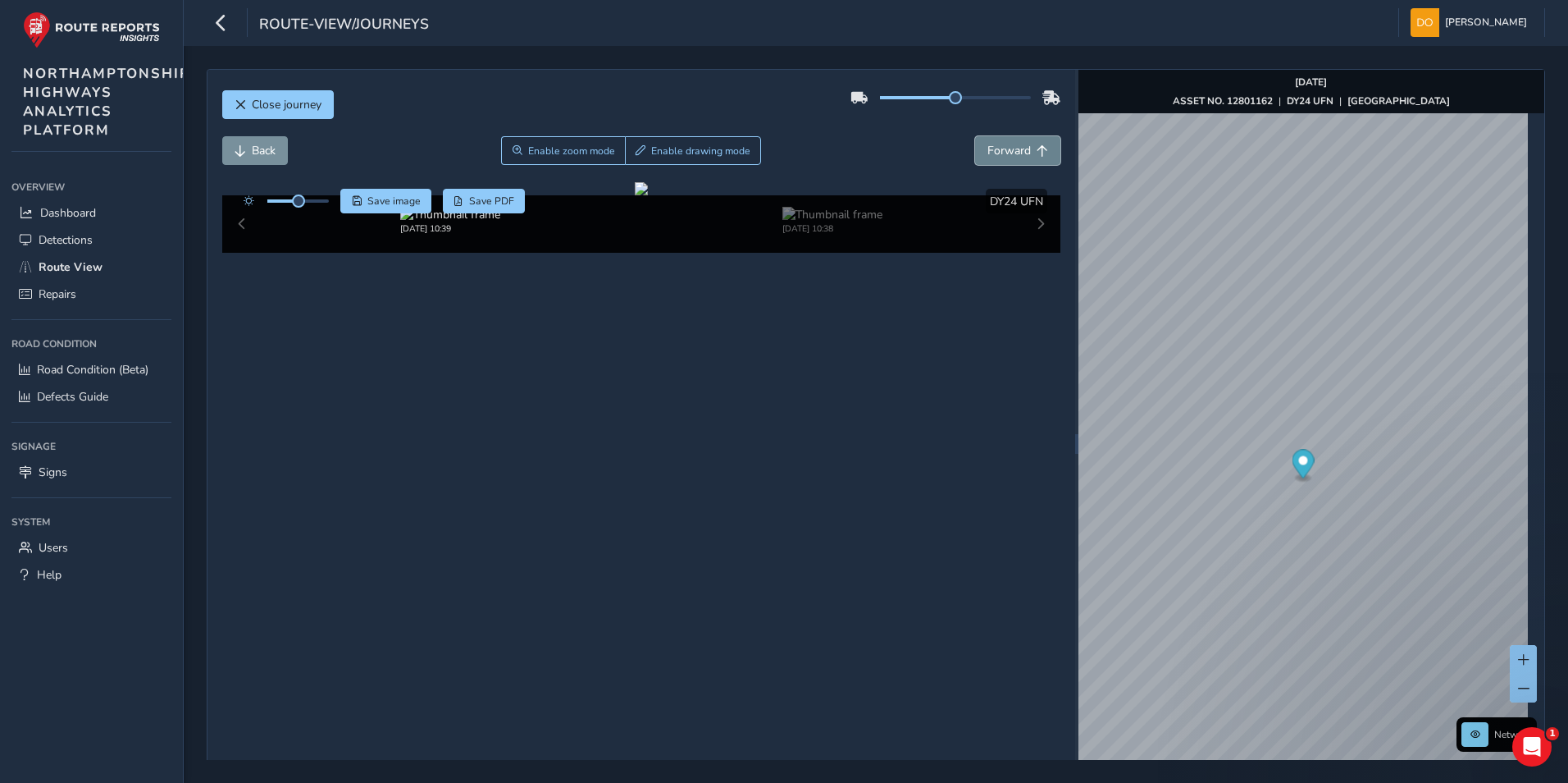
click at [1005, 142] on button "Forward" at bounding box center [1018, 151] width 85 height 29
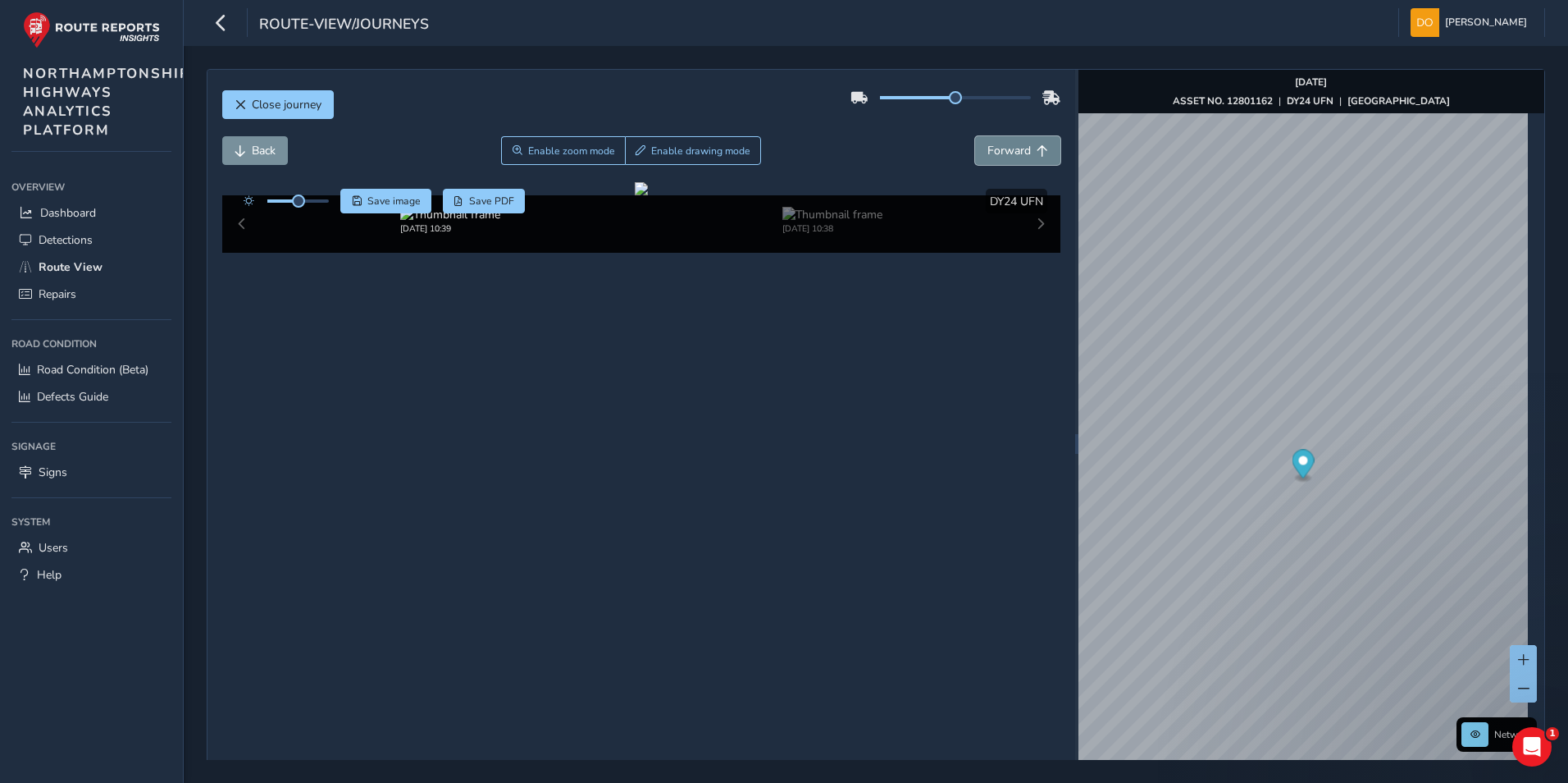
click at [1005, 142] on button "Forward" at bounding box center [1018, 151] width 85 height 29
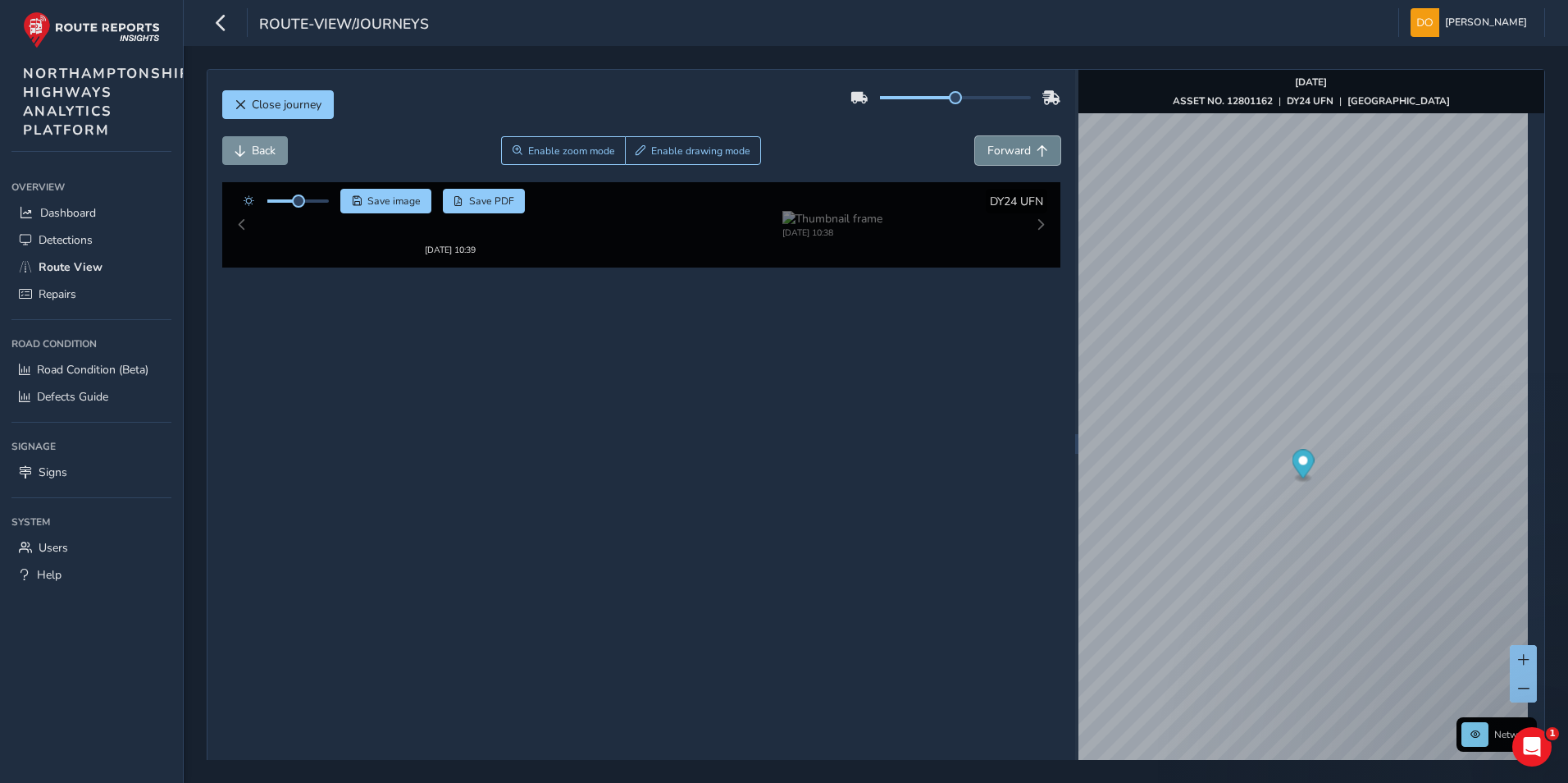
click at [1005, 142] on button "Forward" at bounding box center [1018, 151] width 85 height 29
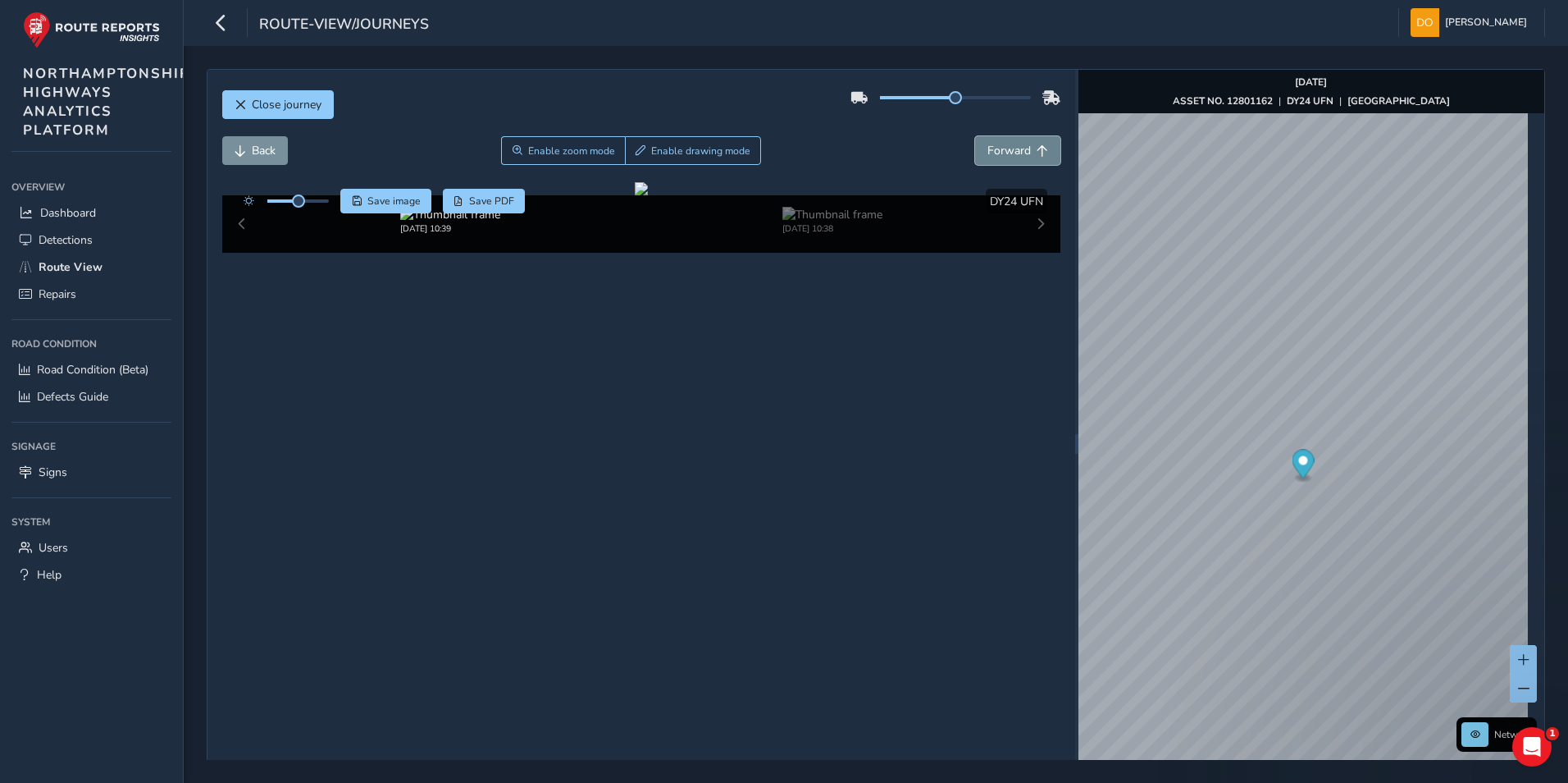
click at [1005, 142] on button "Forward" at bounding box center [1018, 151] width 85 height 29
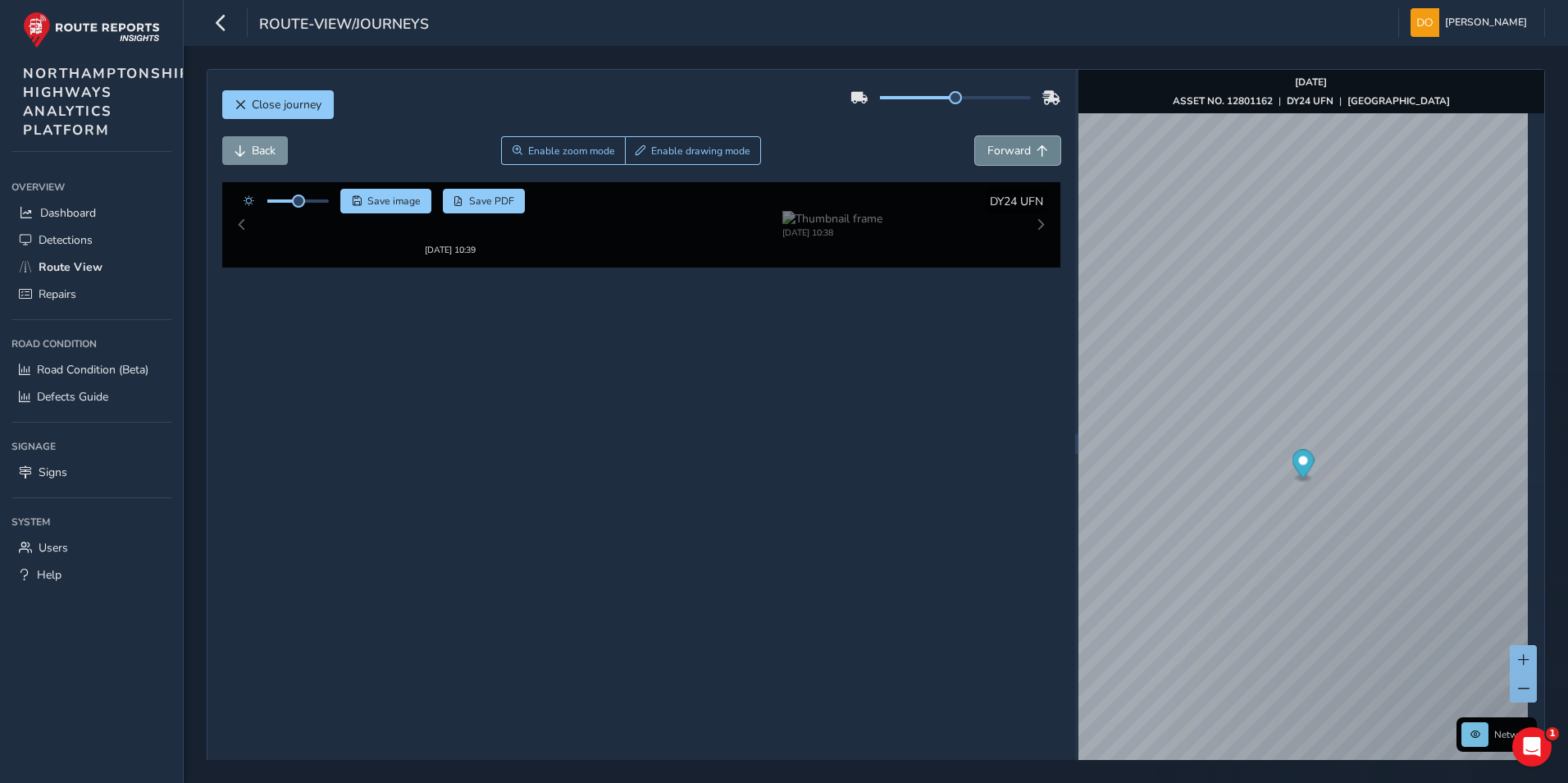
click at [1005, 142] on button "Forward" at bounding box center [1018, 151] width 85 height 29
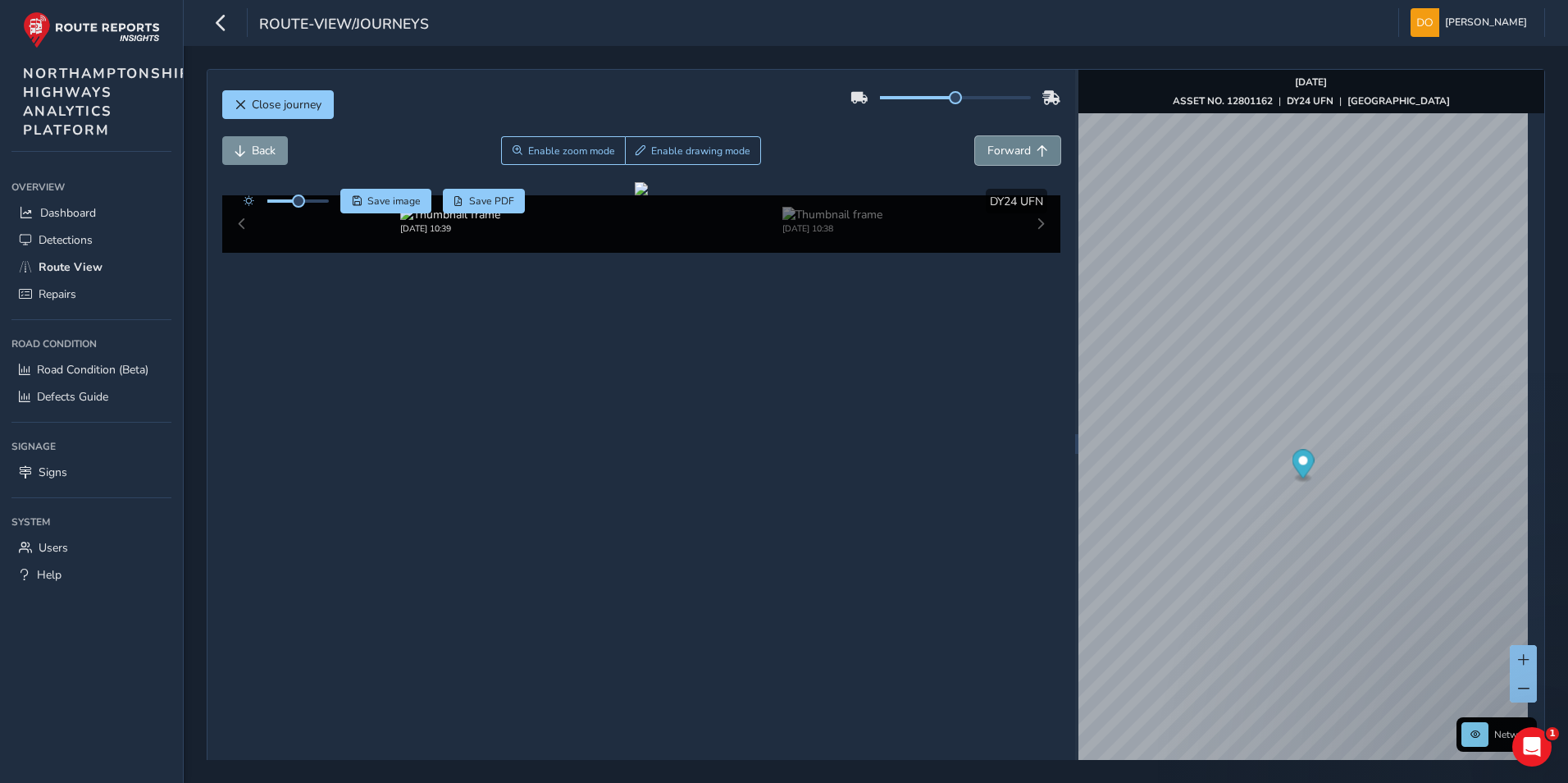
click at [1005, 142] on button "Forward" at bounding box center [1018, 151] width 85 height 29
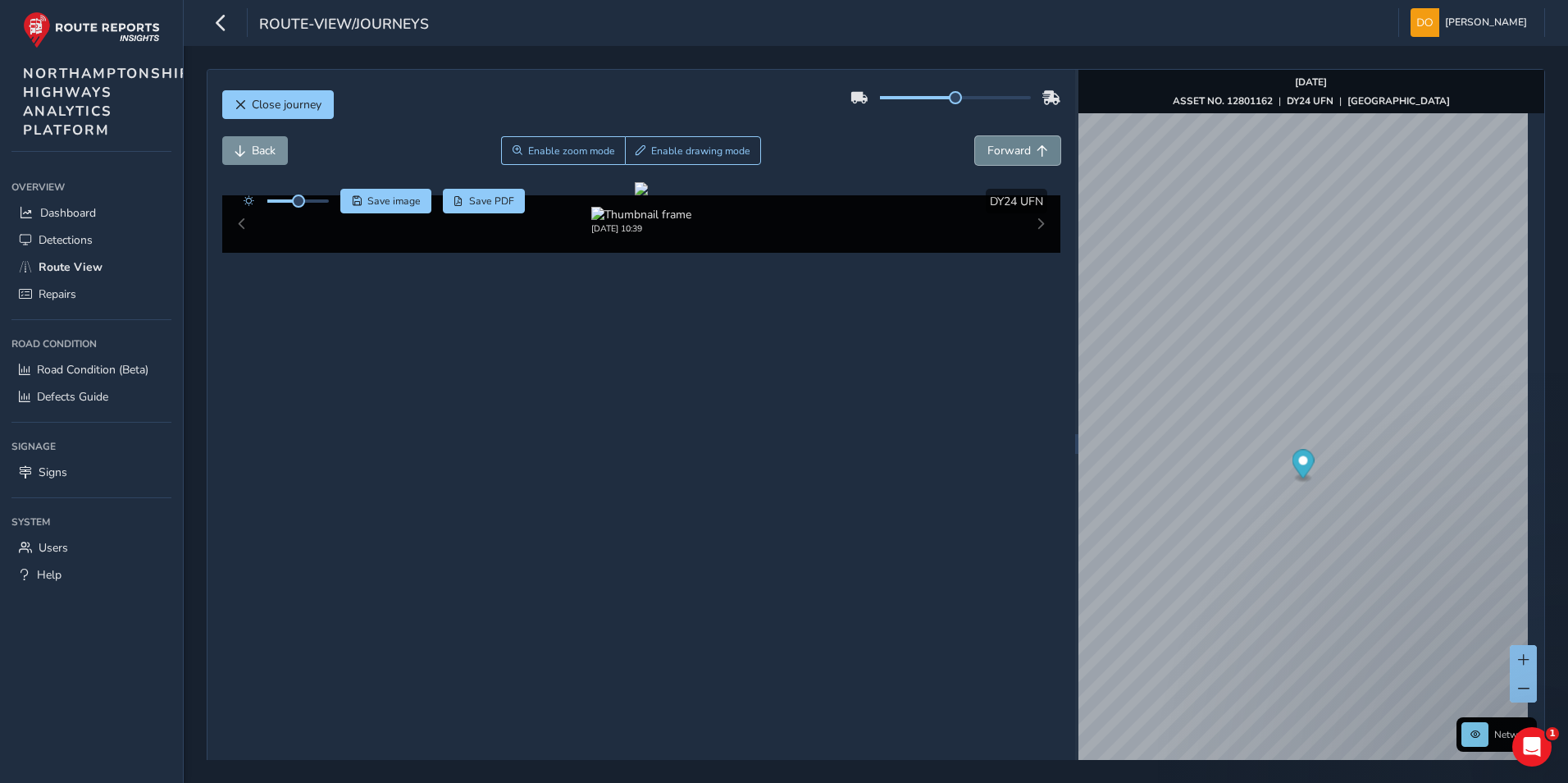
click at [1005, 144] on span "Forward" at bounding box center [1010, 151] width 43 height 16
click at [1044, 99] on icon at bounding box center [1051, 97] width 18 height 14
drag, startPoint x: 951, startPoint y: 98, endPoint x: 1007, endPoint y: 98, distance: 56.0
click at [1007, 98] on span at bounding box center [1010, 97] width 13 height 13
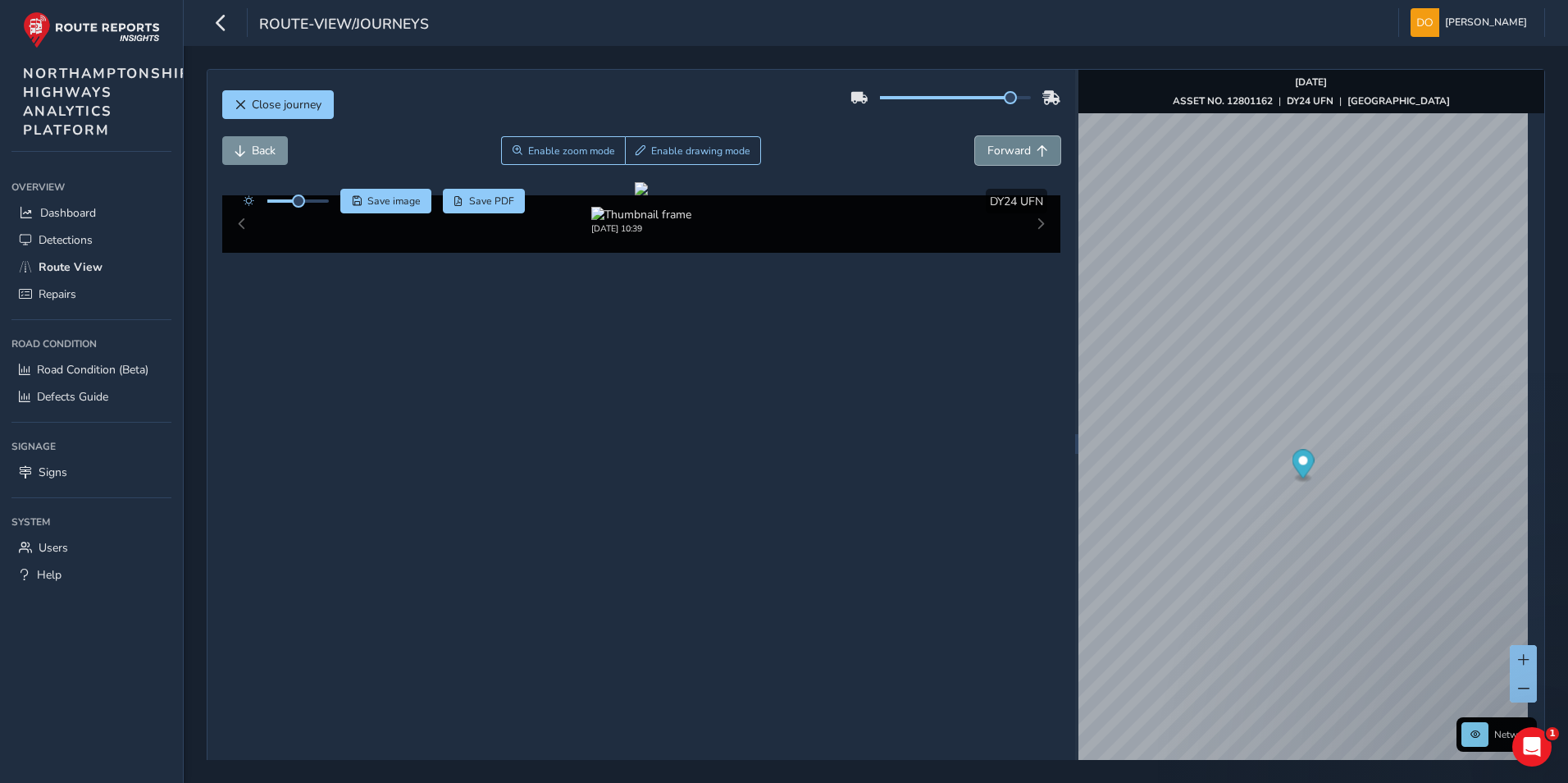
click at [1029, 157] on button "Forward" at bounding box center [1018, 151] width 85 height 29
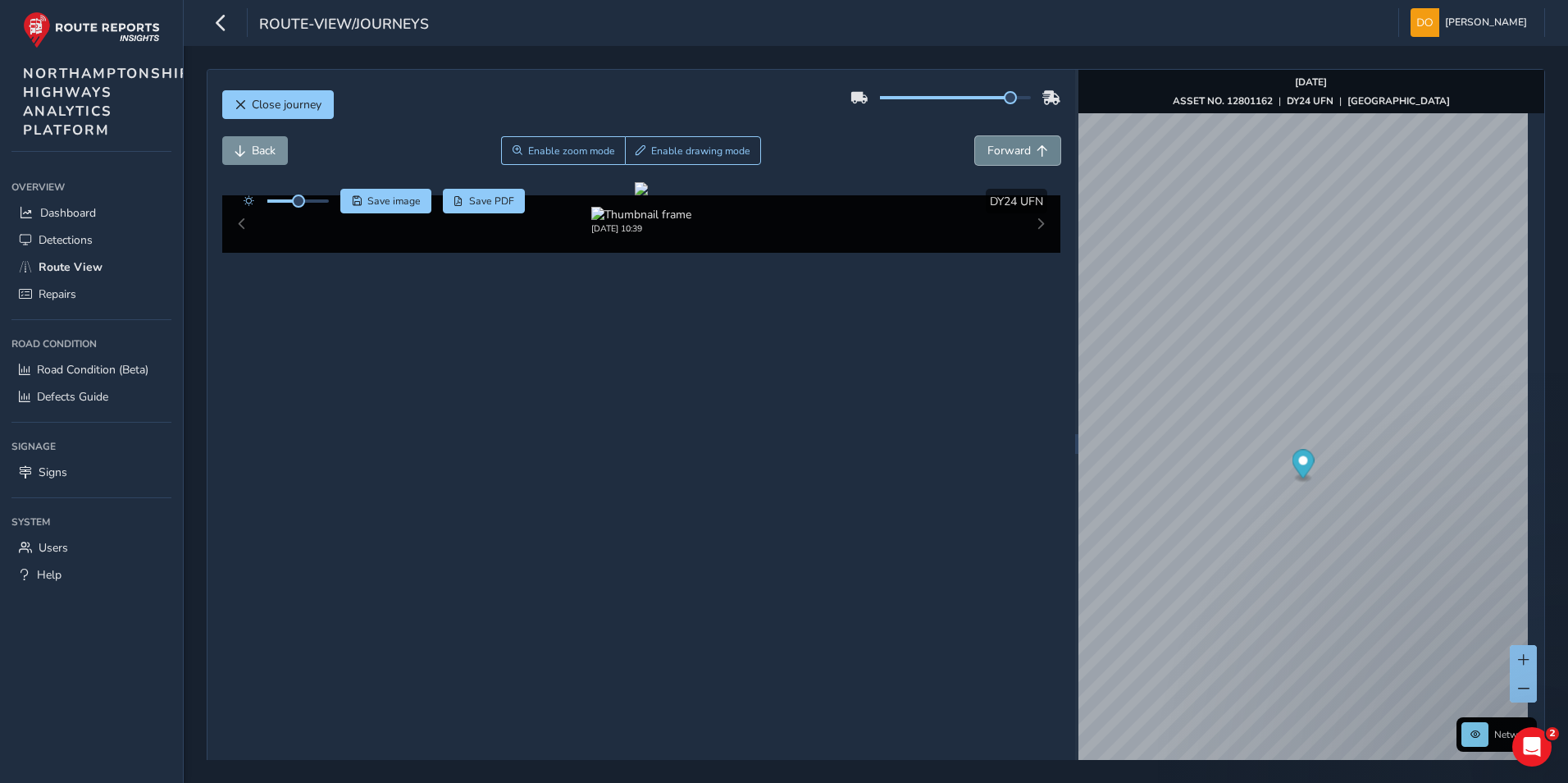
click at [1029, 157] on button "Forward" at bounding box center [1018, 151] width 85 height 29
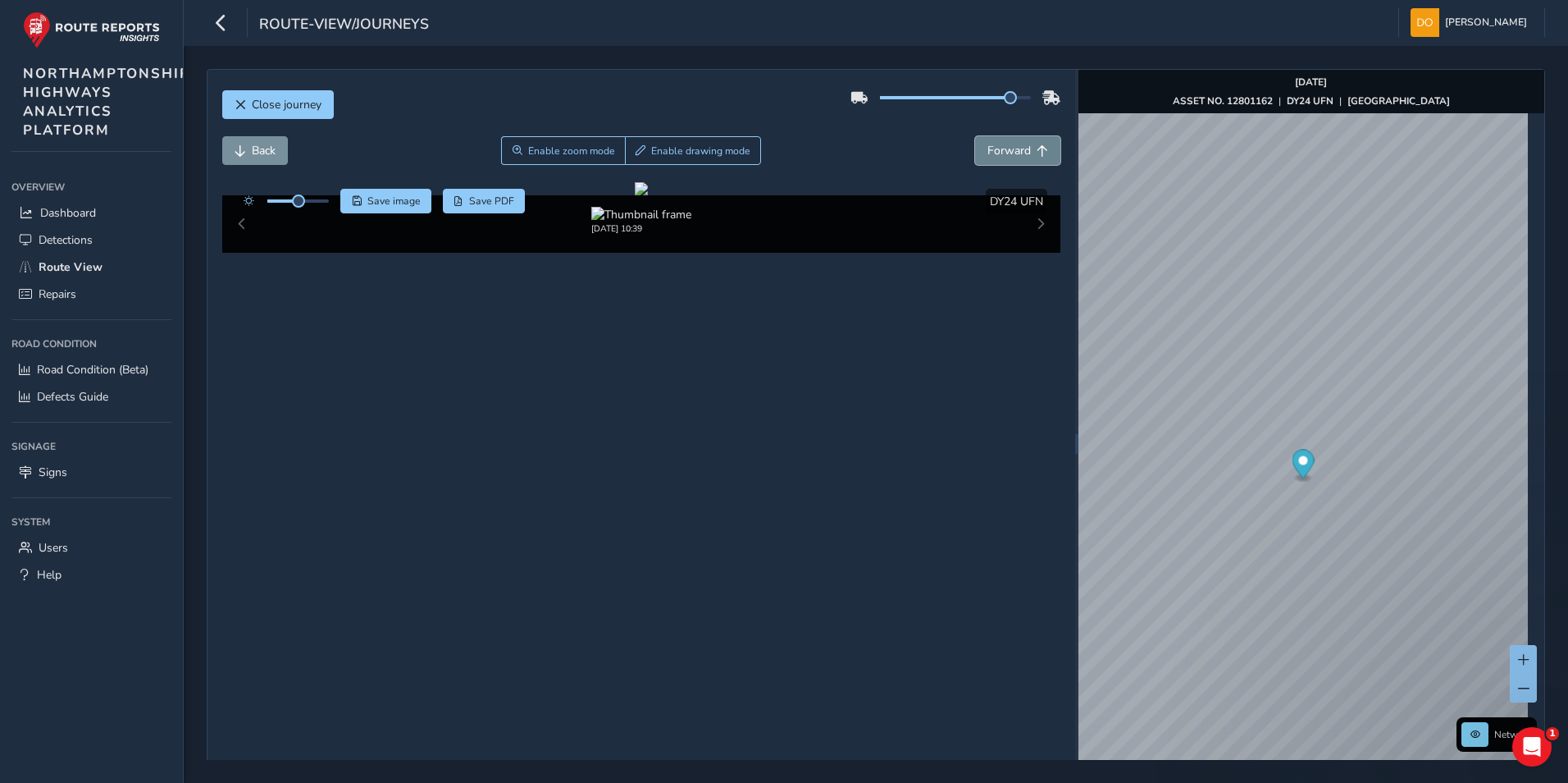
click at [1029, 157] on button "Forward" at bounding box center [1018, 151] width 85 height 29
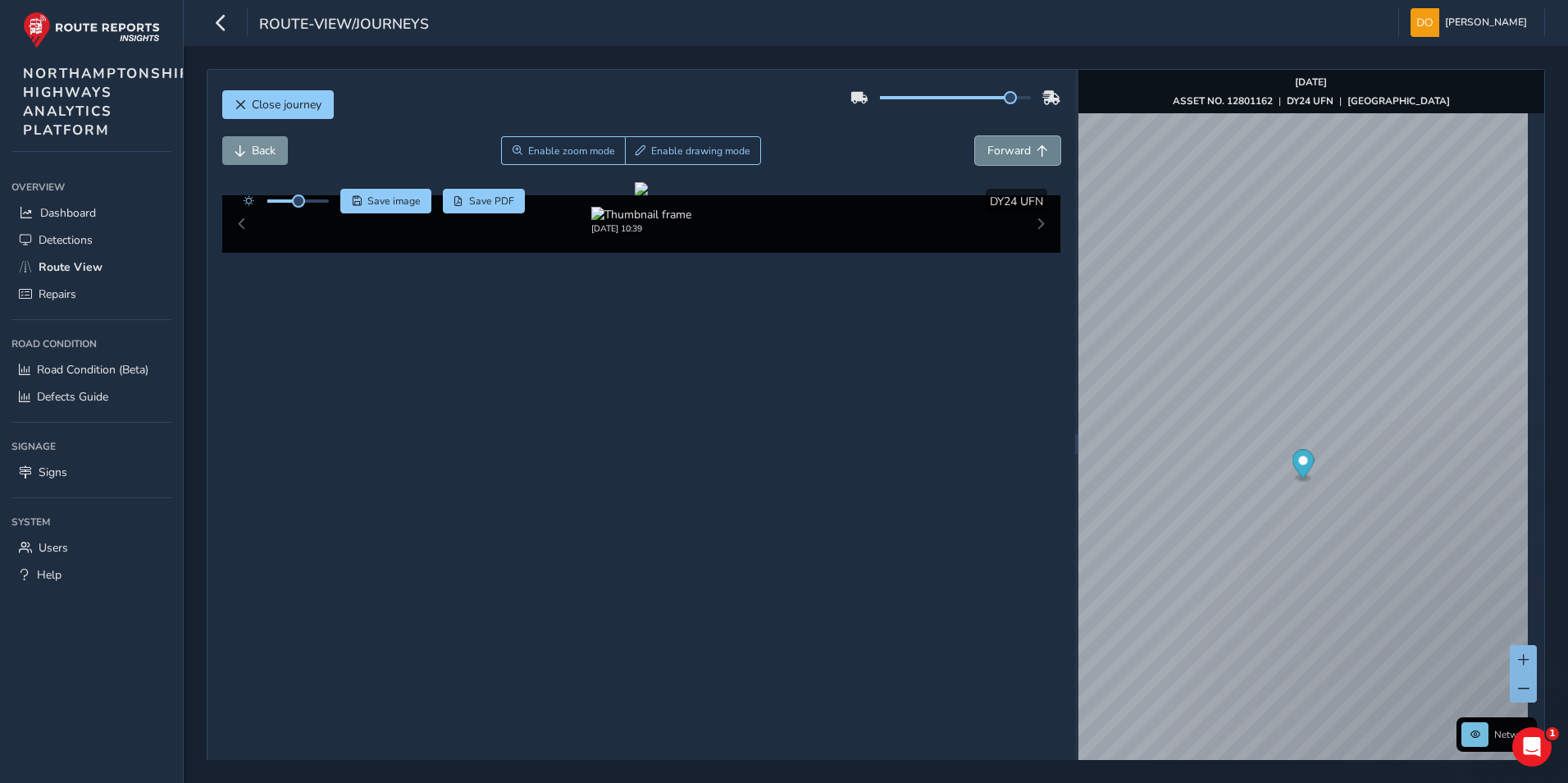
click at [1029, 157] on button "Forward" at bounding box center [1018, 151] width 85 height 29
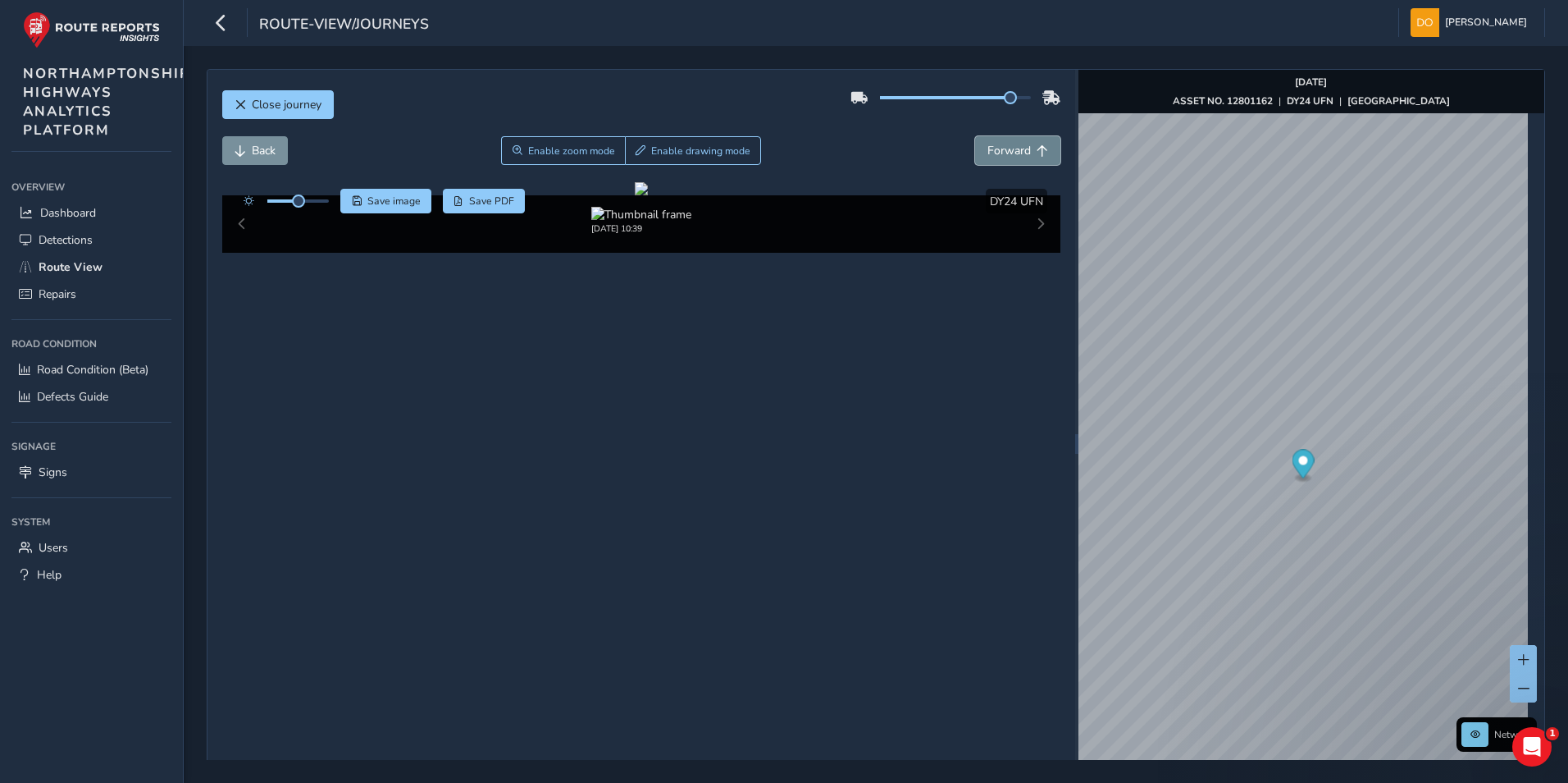
click at [1029, 157] on button "Forward" at bounding box center [1018, 151] width 85 height 29
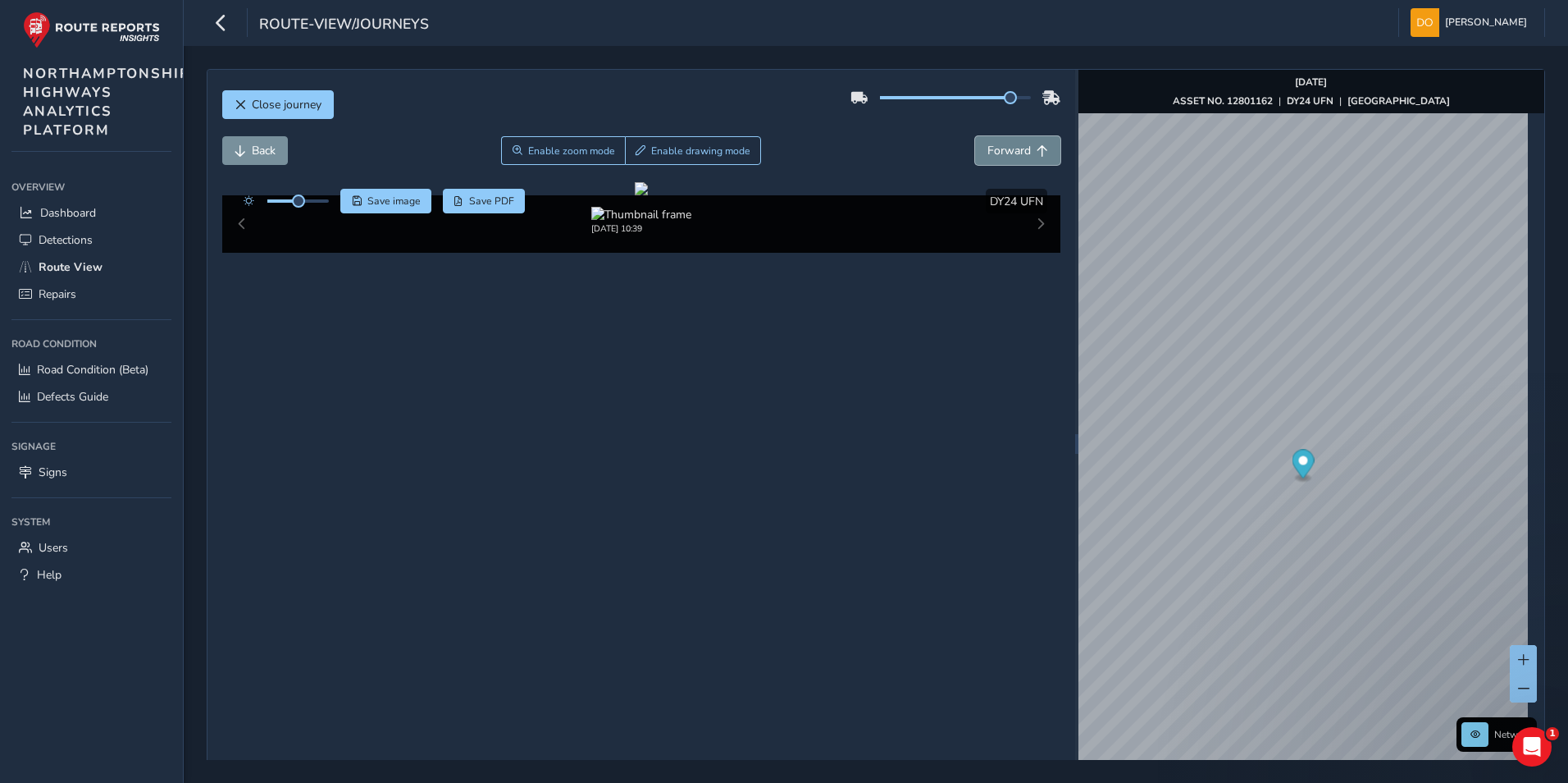
click at [1029, 157] on button "Forward" at bounding box center [1018, 151] width 85 height 29
click at [286, 107] on span "Close journey" at bounding box center [287, 104] width 70 height 16
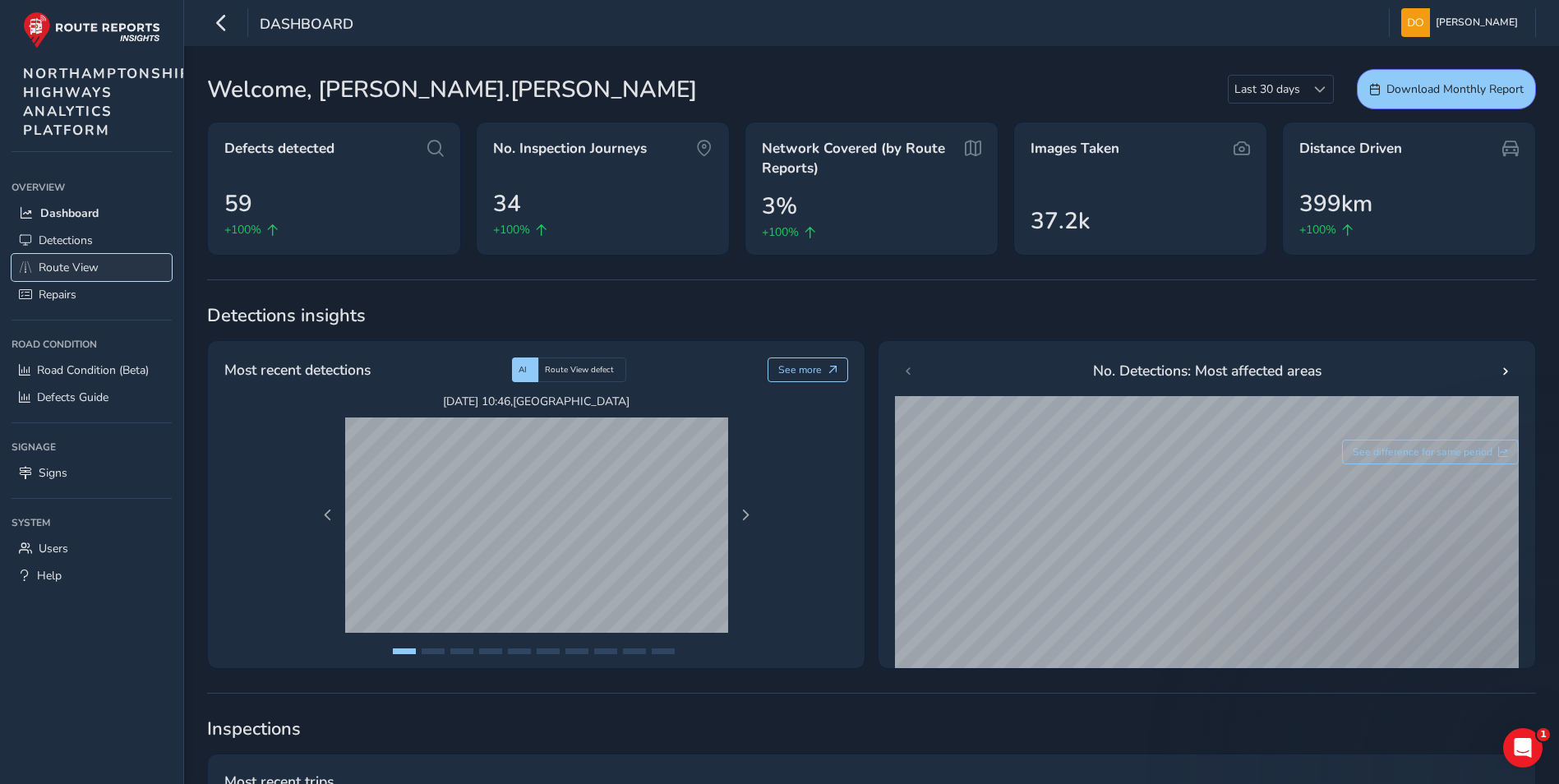
click at [69, 262] on span "Route View" at bounding box center [68, 267] width 60 height 16
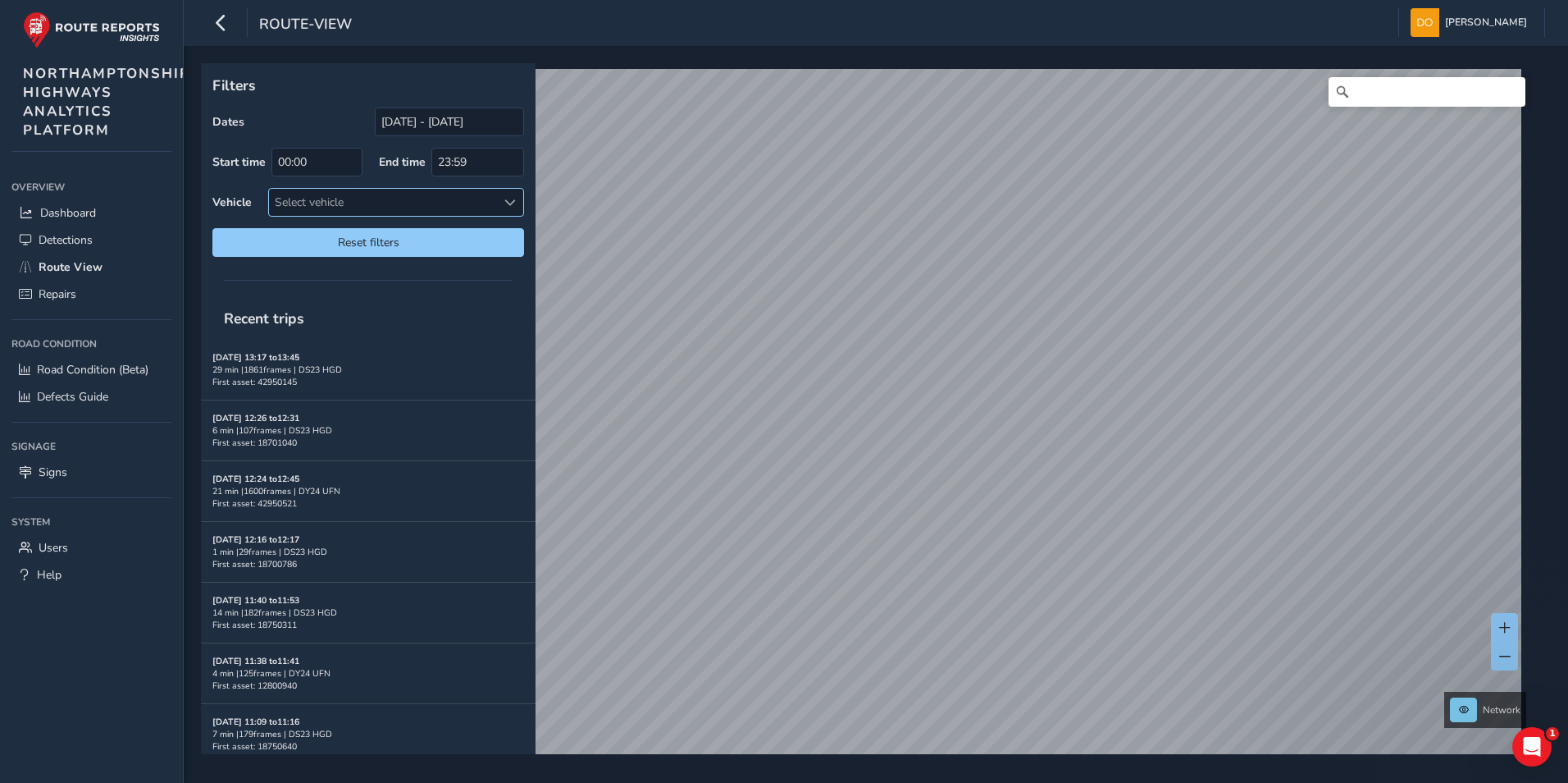
click at [514, 197] on span at bounding box center [510, 202] width 11 height 11
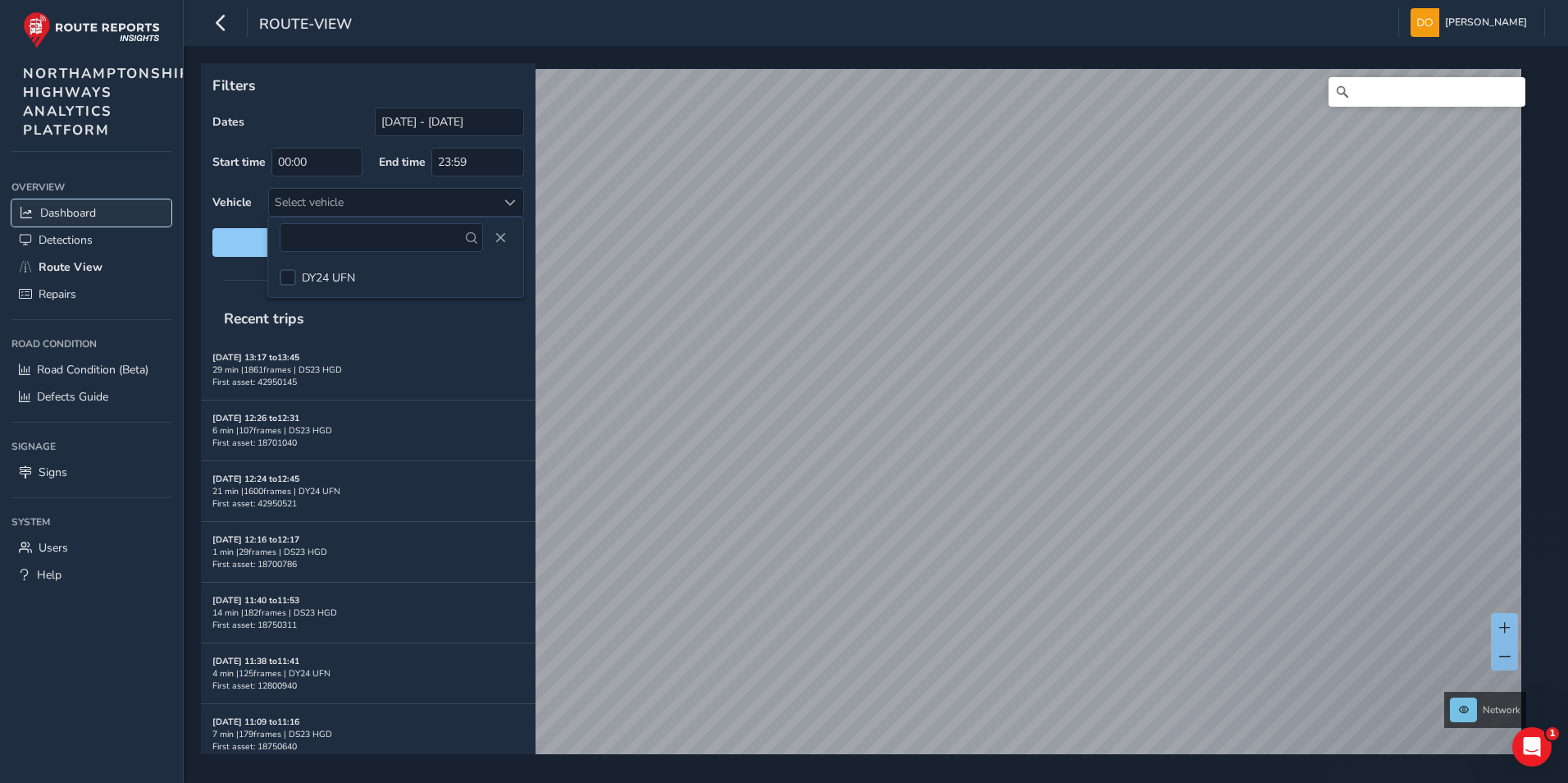
click at [63, 207] on span "Dashboard" at bounding box center [68, 213] width 56 height 16
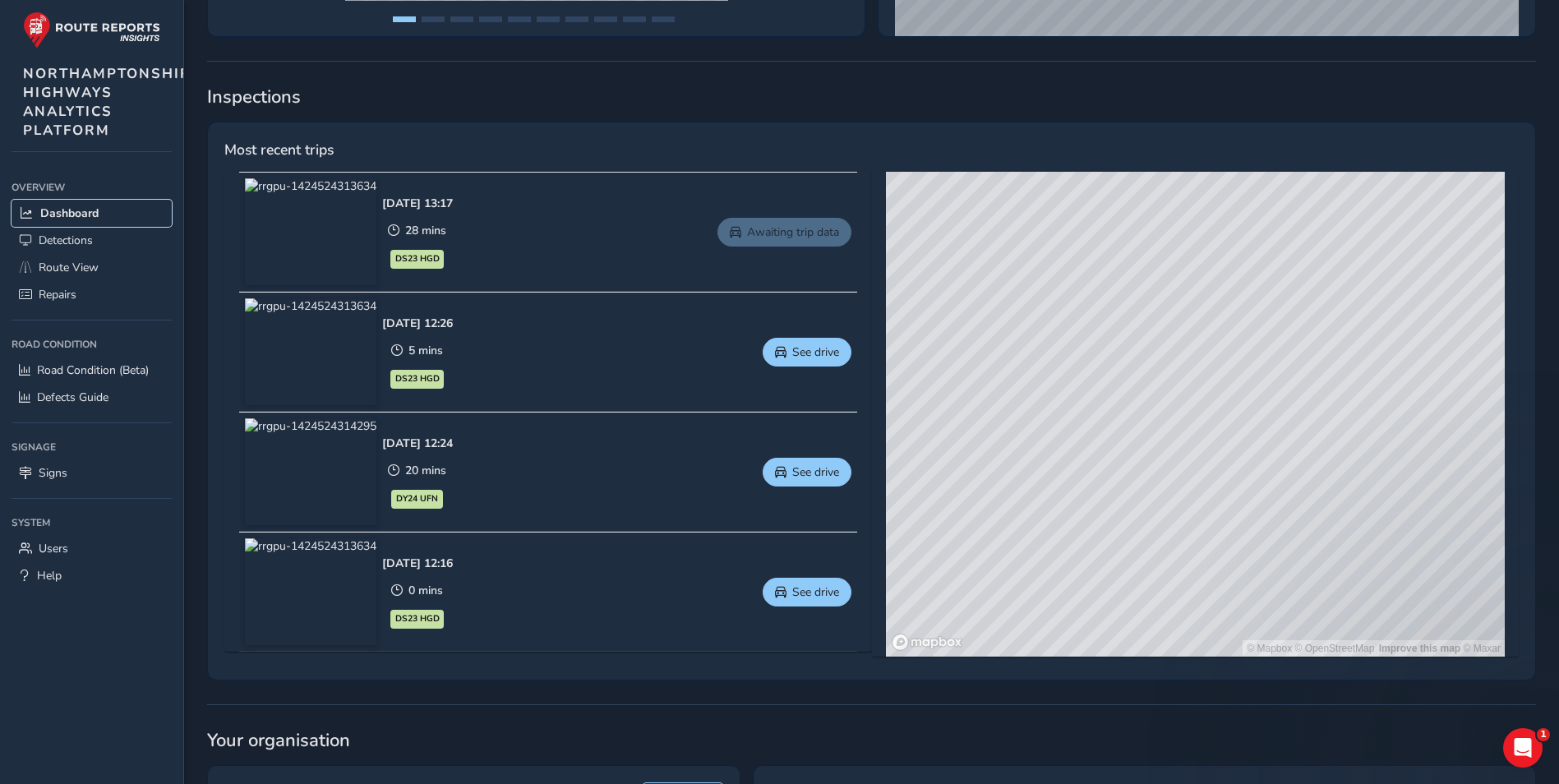
scroll to position [658, 0]
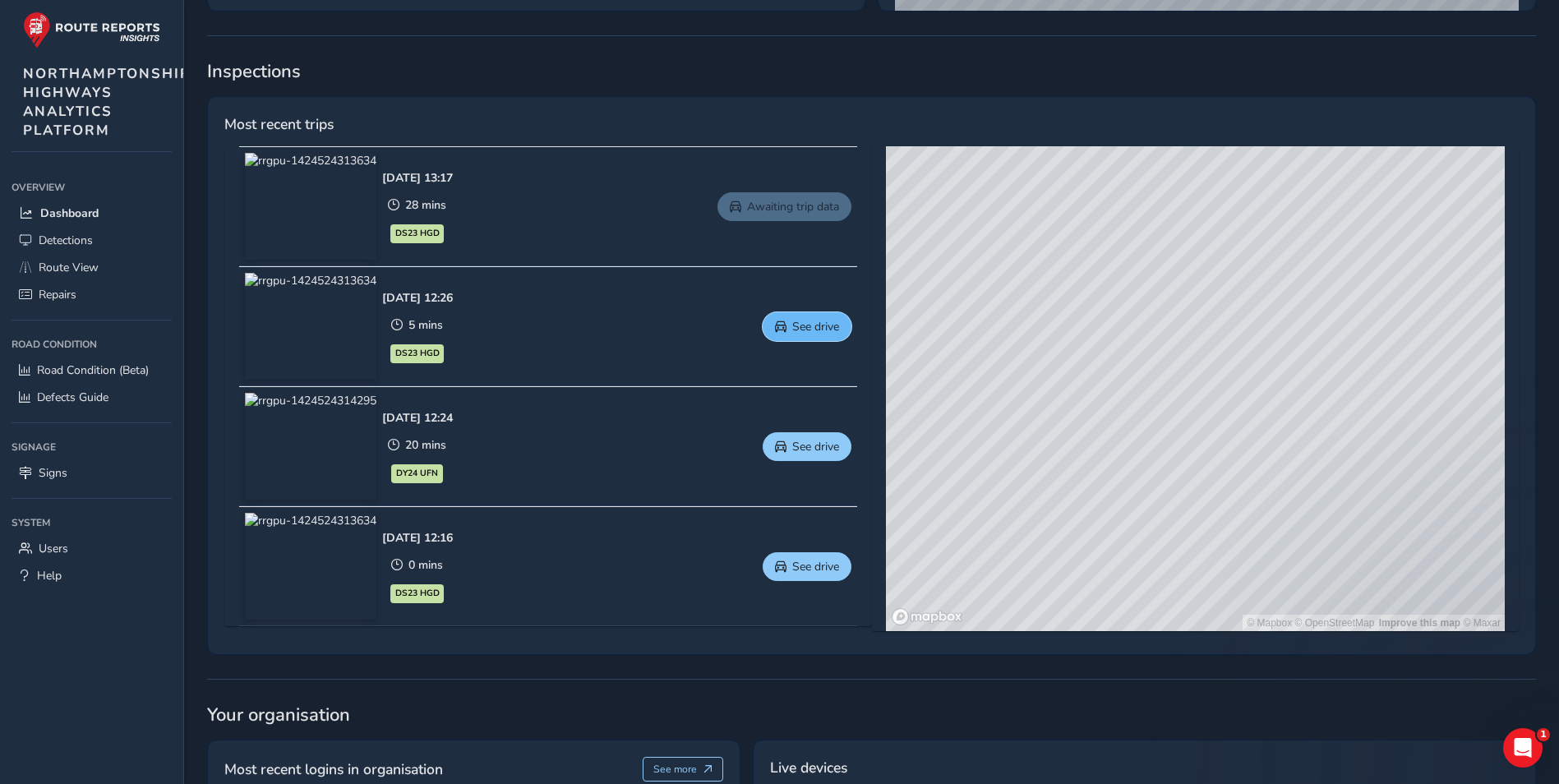
click at [813, 328] on span "See drive" at bounding box center [816, 327] width 47 height 16
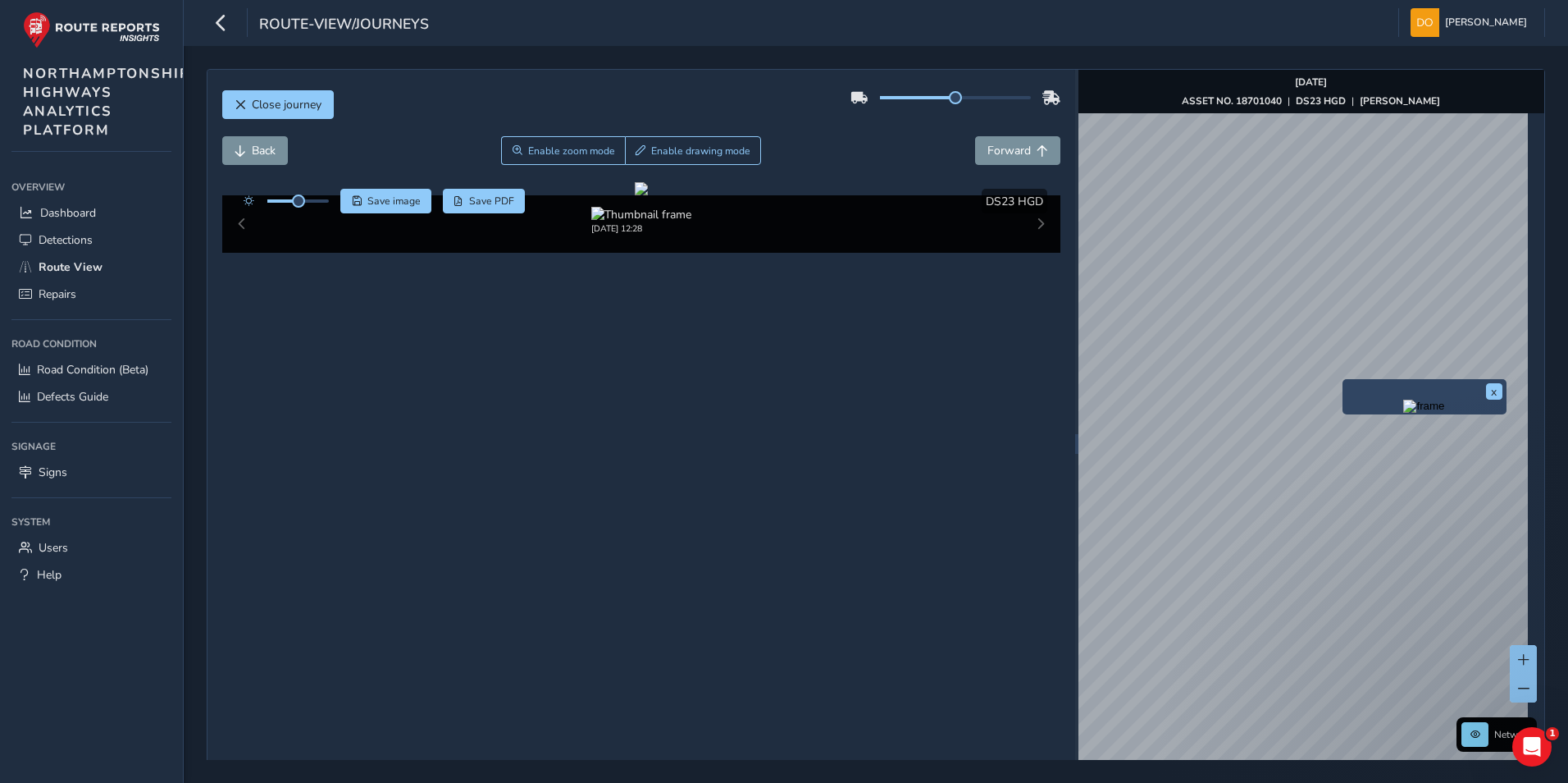
click at [1347, 382] on div "x" at bounding box center [1425, 397] width 164 height 36
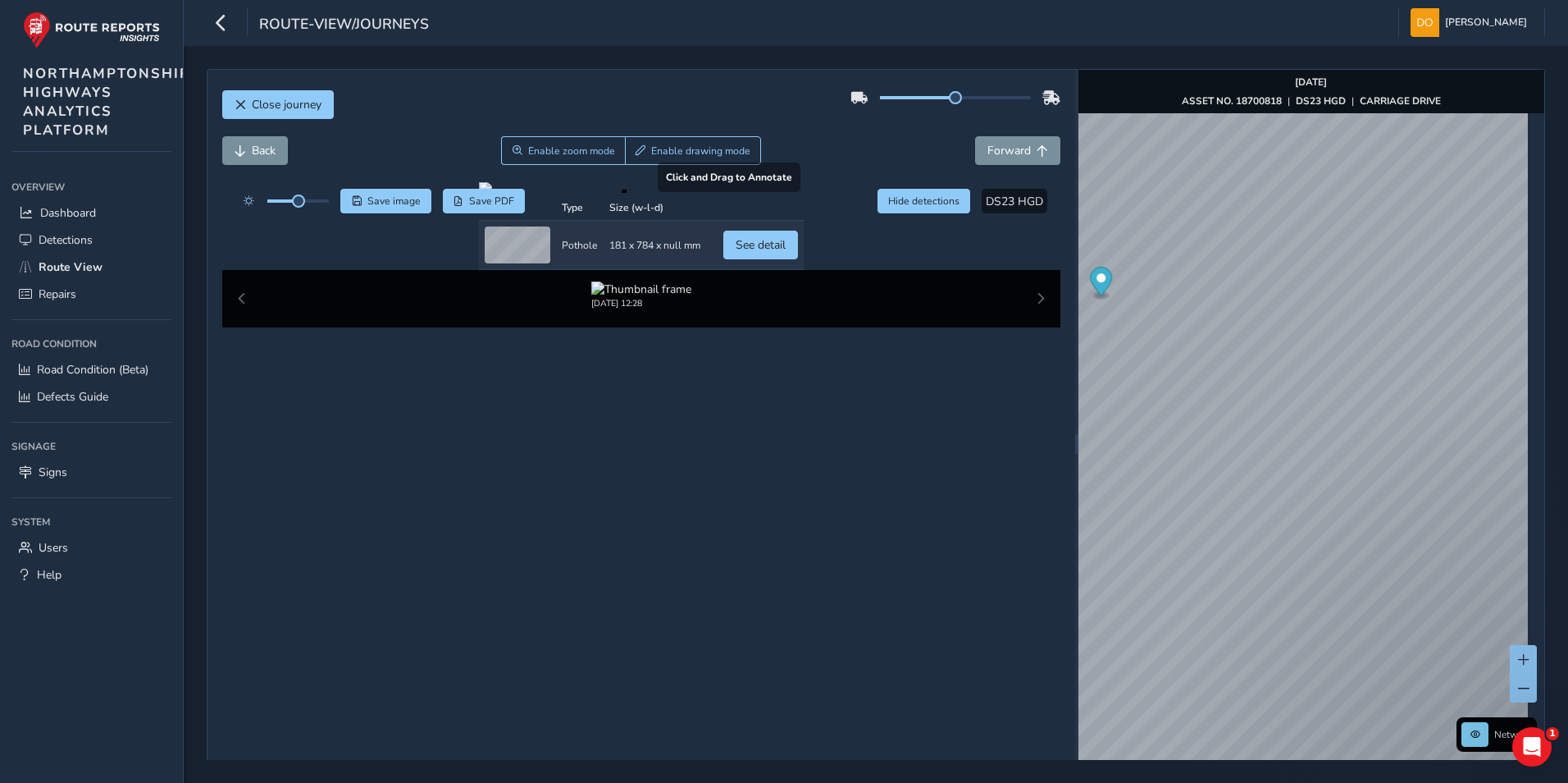
click at [1039, 425] on div "Close journey Back Enable zoom mode Enable drawing mode Forward Click and Drag …" at bounding box center [876, 443] width 1338 height 749
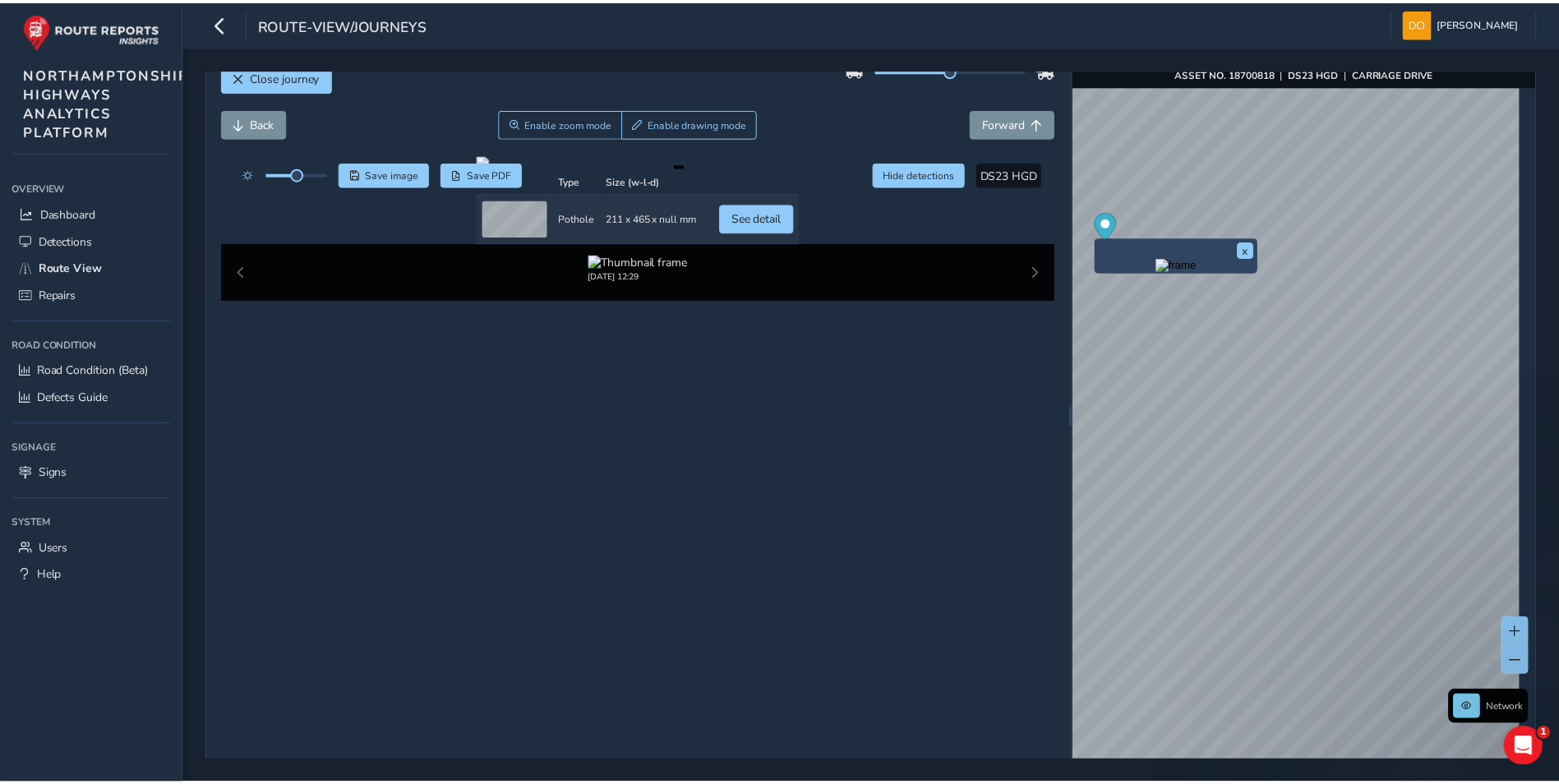
scroll to position [67, 0]
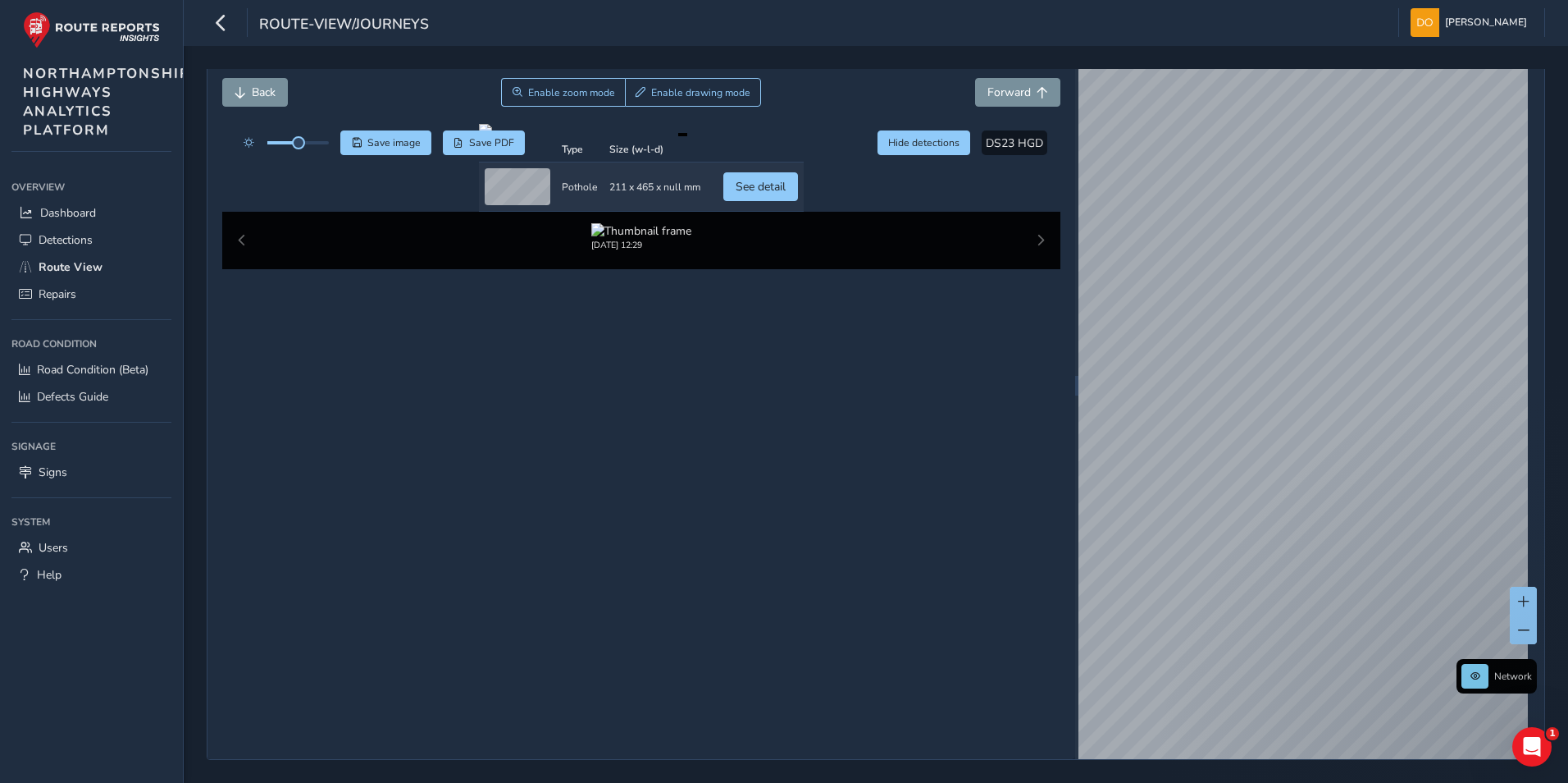
click at [971, 592] on div "Close journey Back Enable zoom mode Enable drawing mode Forward Click and Drag …" at bounding box center [876, 385] width 1338 height 749
click at [215, 22] on icon "button" at bounding box center [221, 22] width 17 height 29
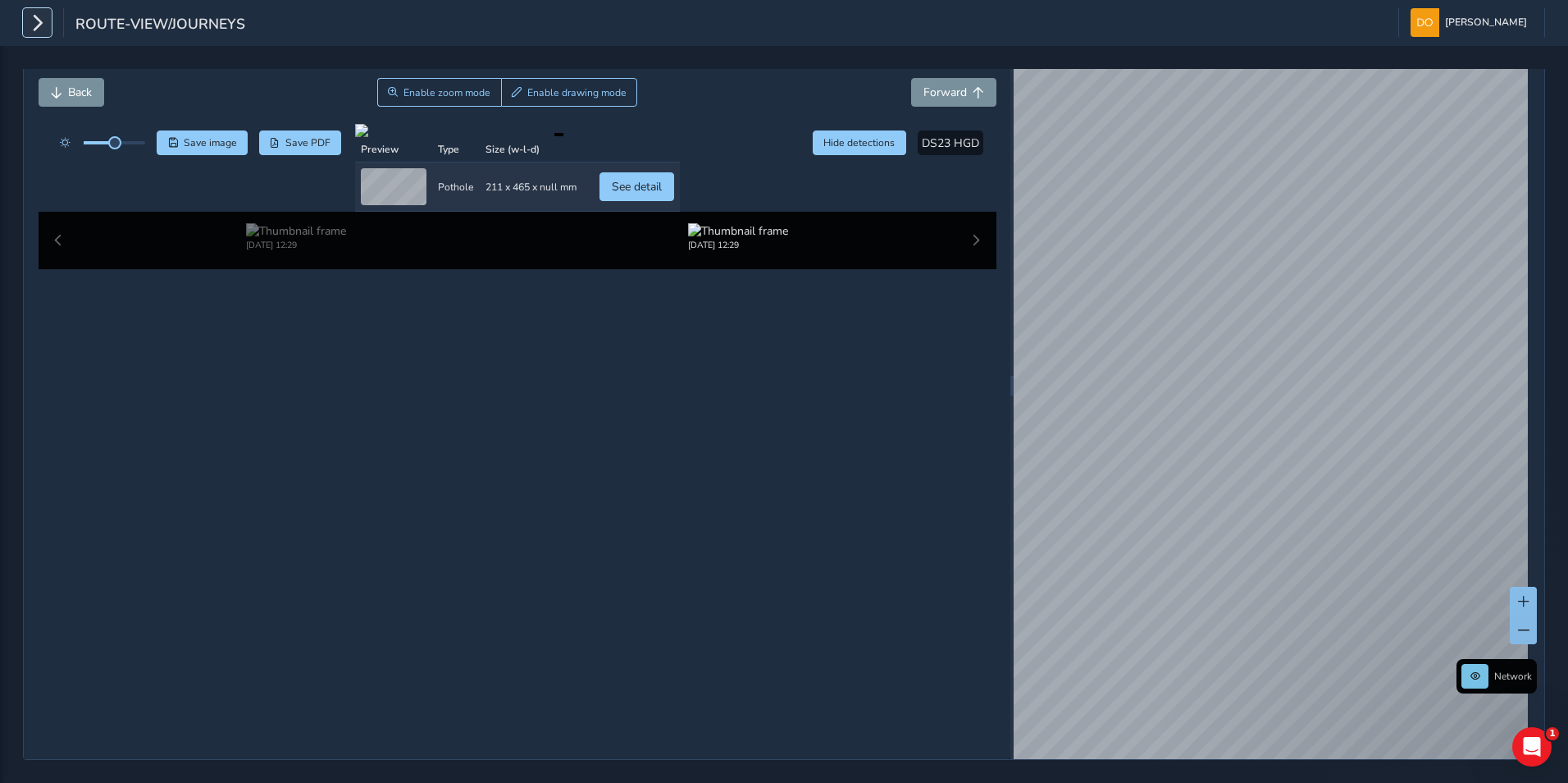
click at [42, 19] on icon "button" at bounding box center [37, 22] width 17 height 29
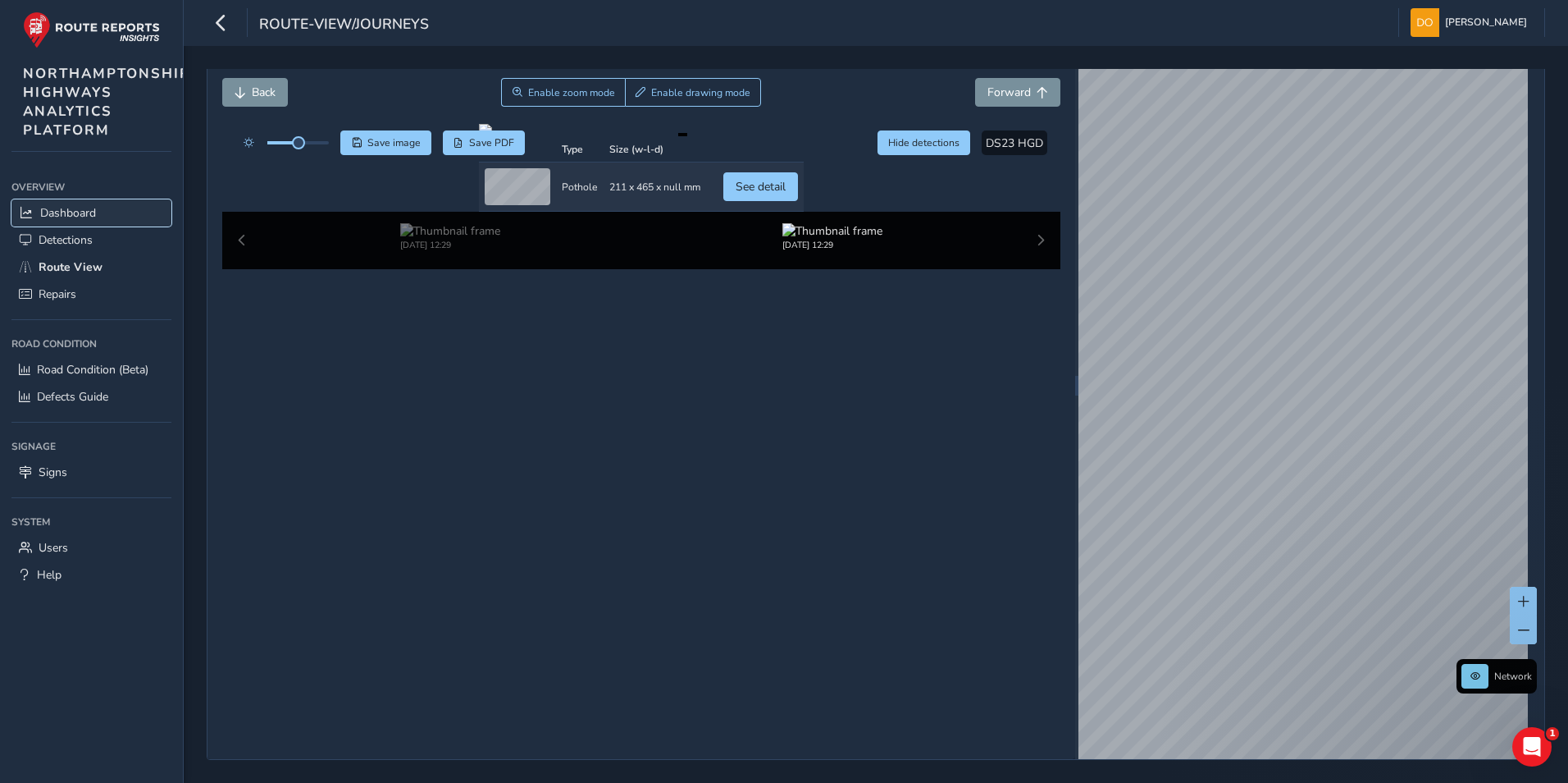
click at [83, 206] on span "Dashboard" at bounding box center [68, 213] width 56 height 16
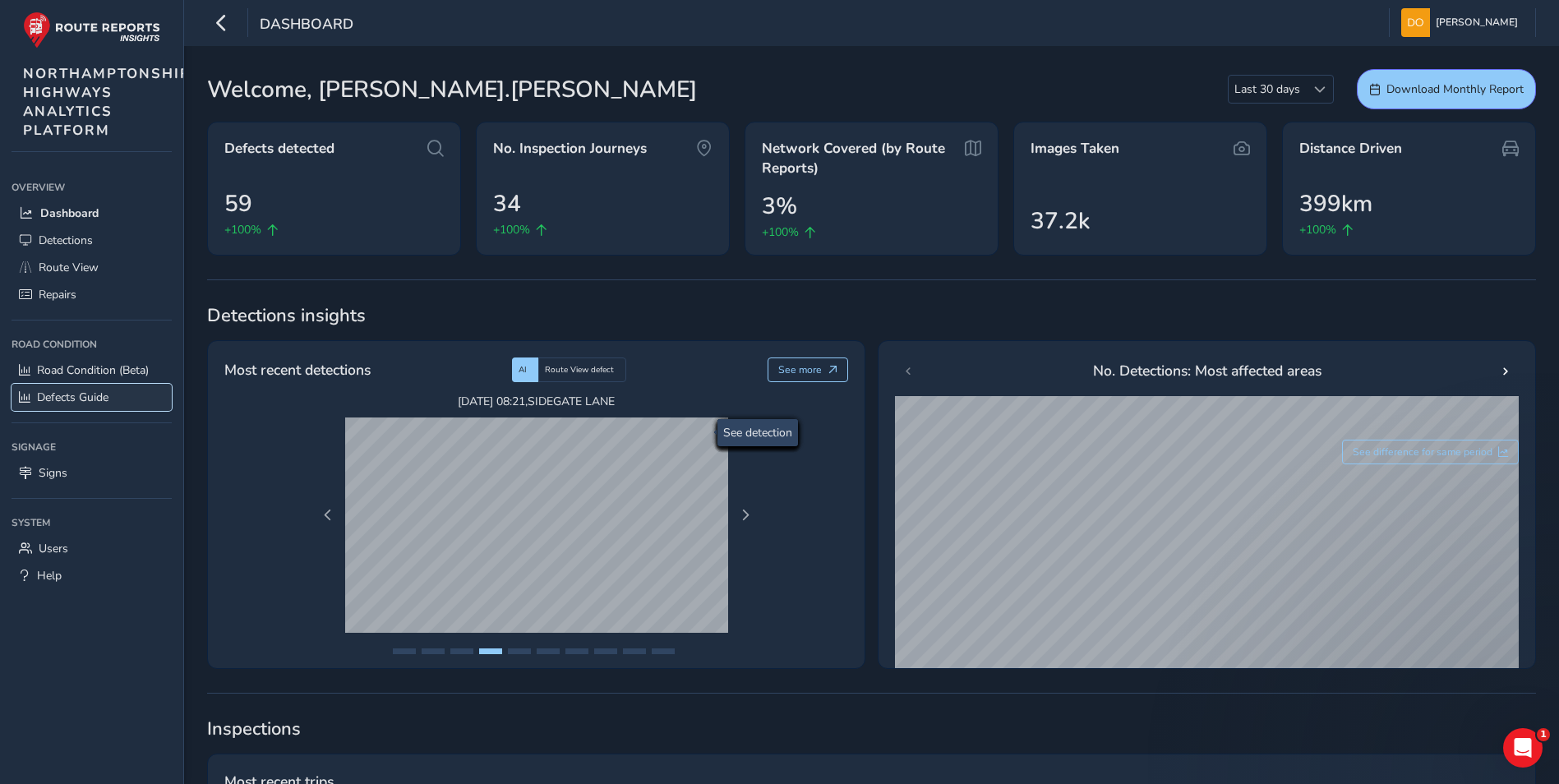
click at [68, 394] on span "Defects Guide" at bounding box center [72, 397] width 71 height 16
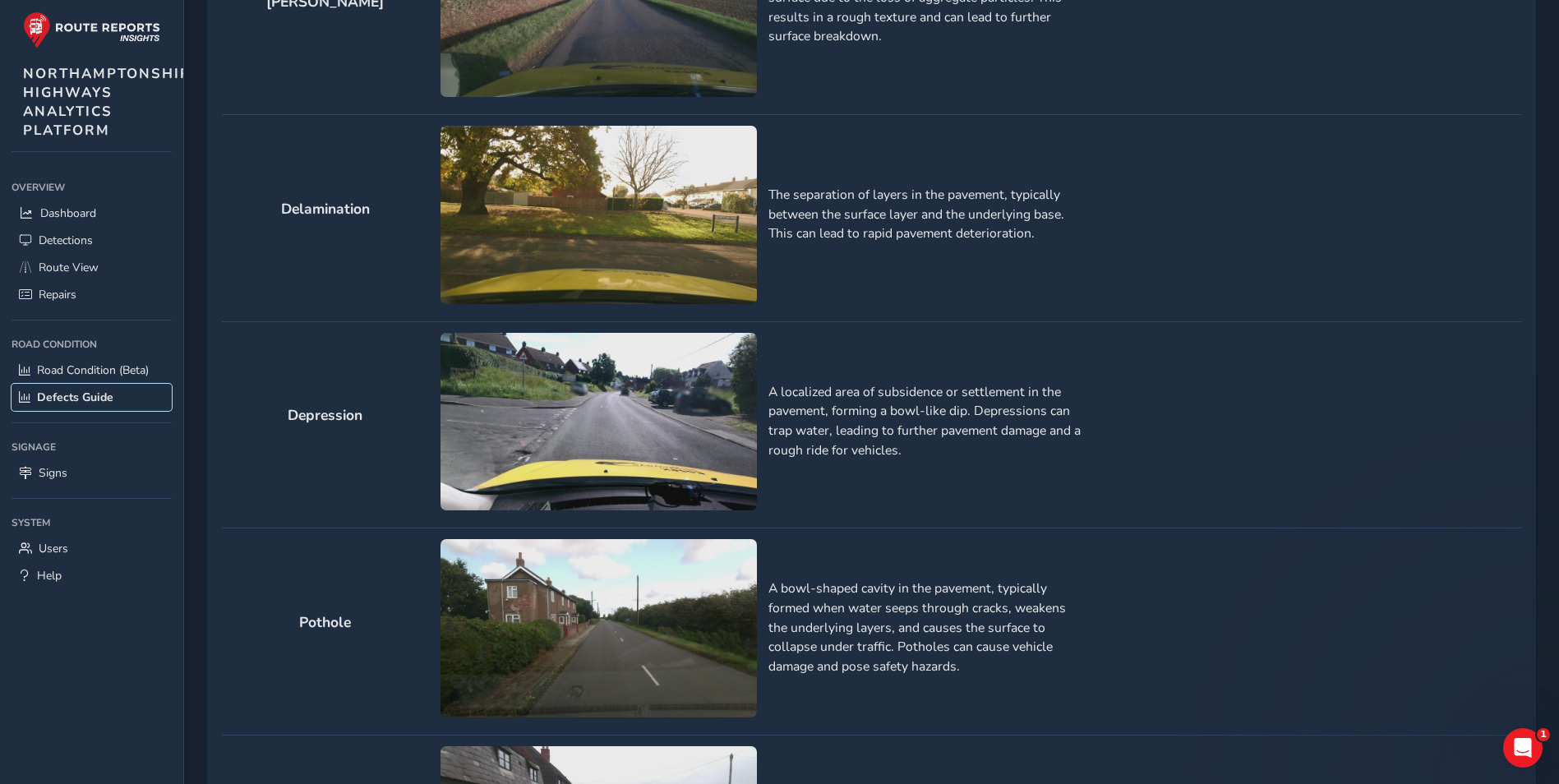
scroll to position [1479, 0]
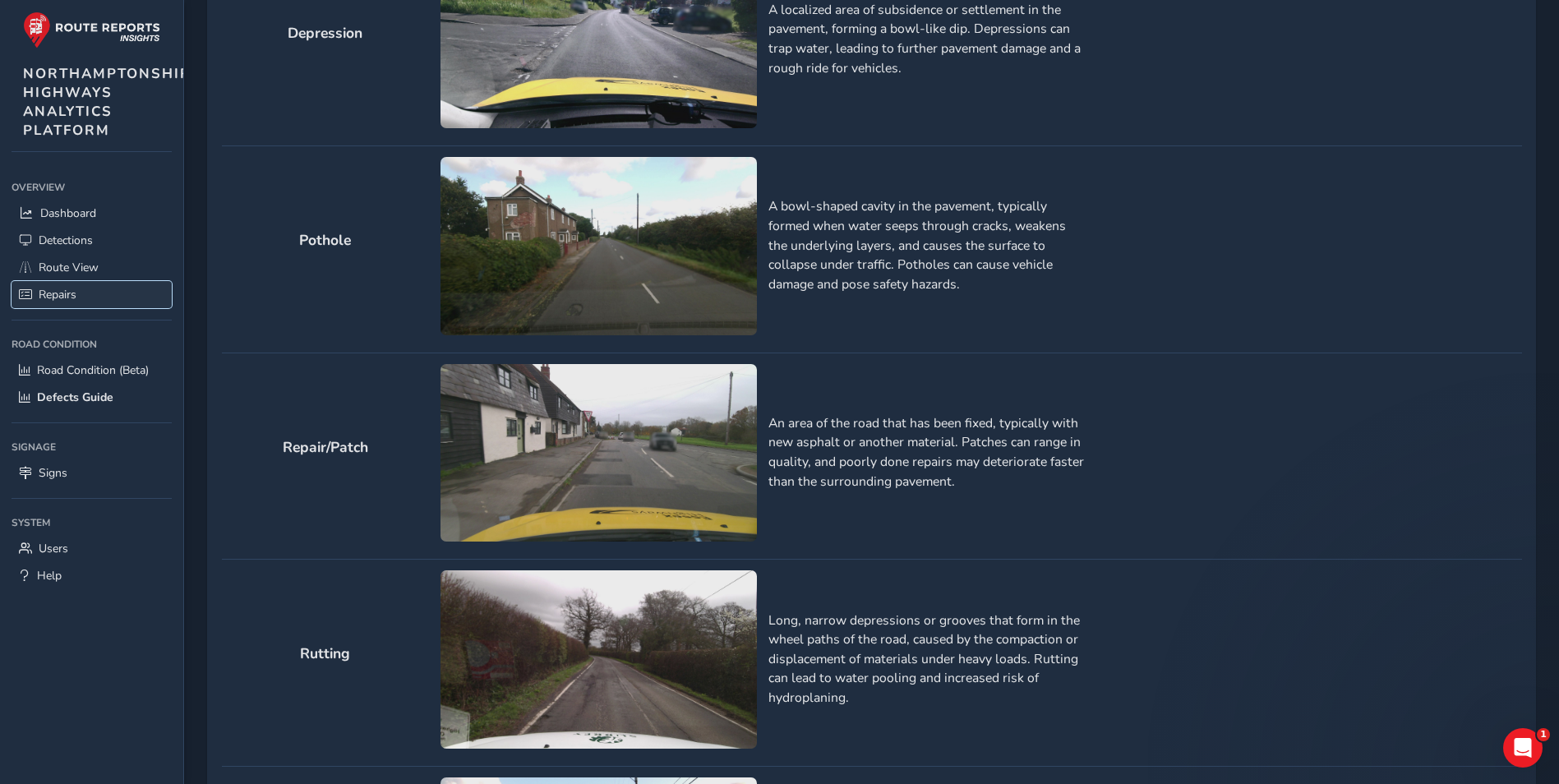
click at [69, 288] on span "Repairs" at bounding box center [57, 294] width 37 height 16
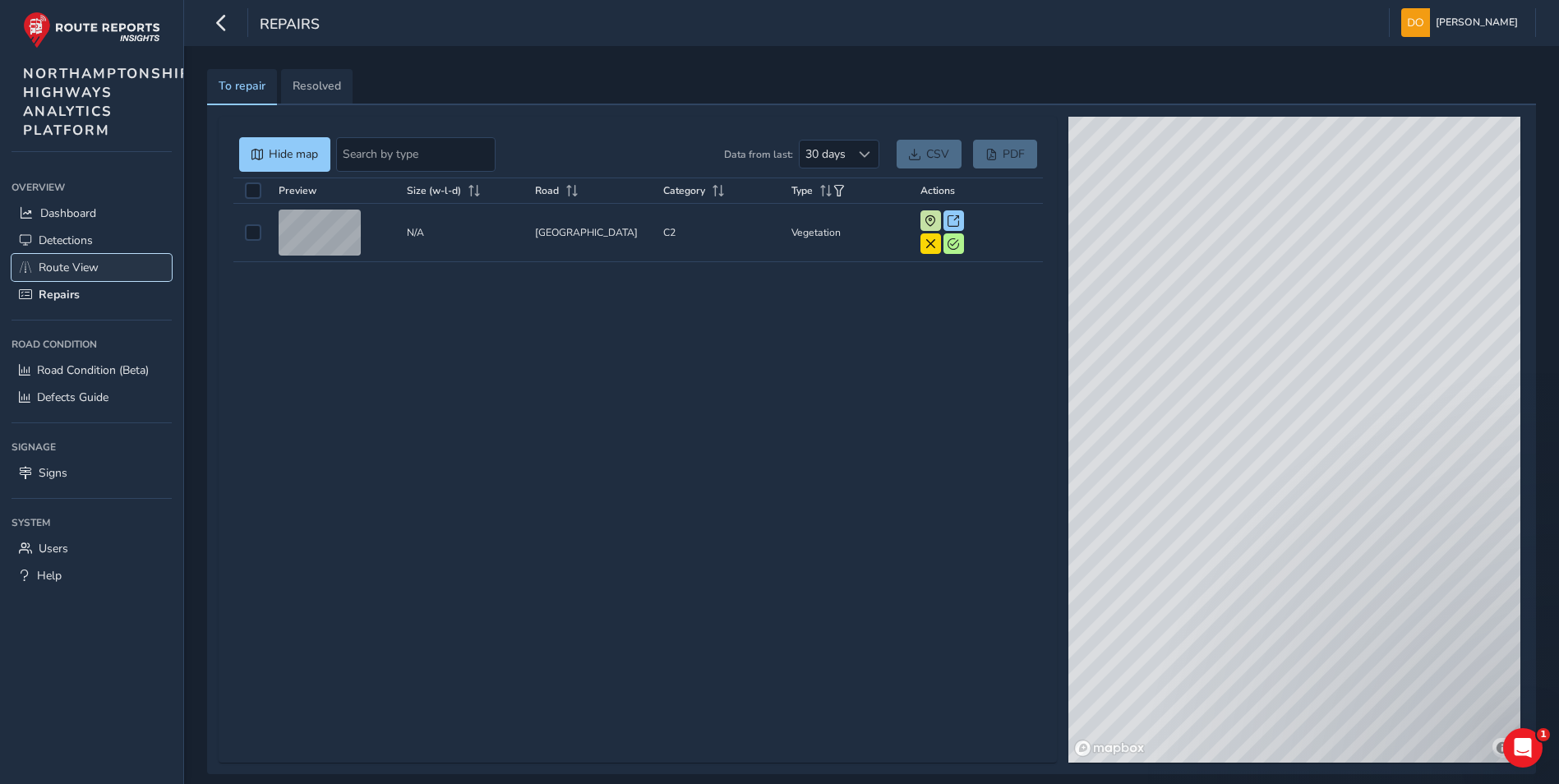
click at [82, 257] on link "Route View" at bounding box center [92, 267] width 160 height 27
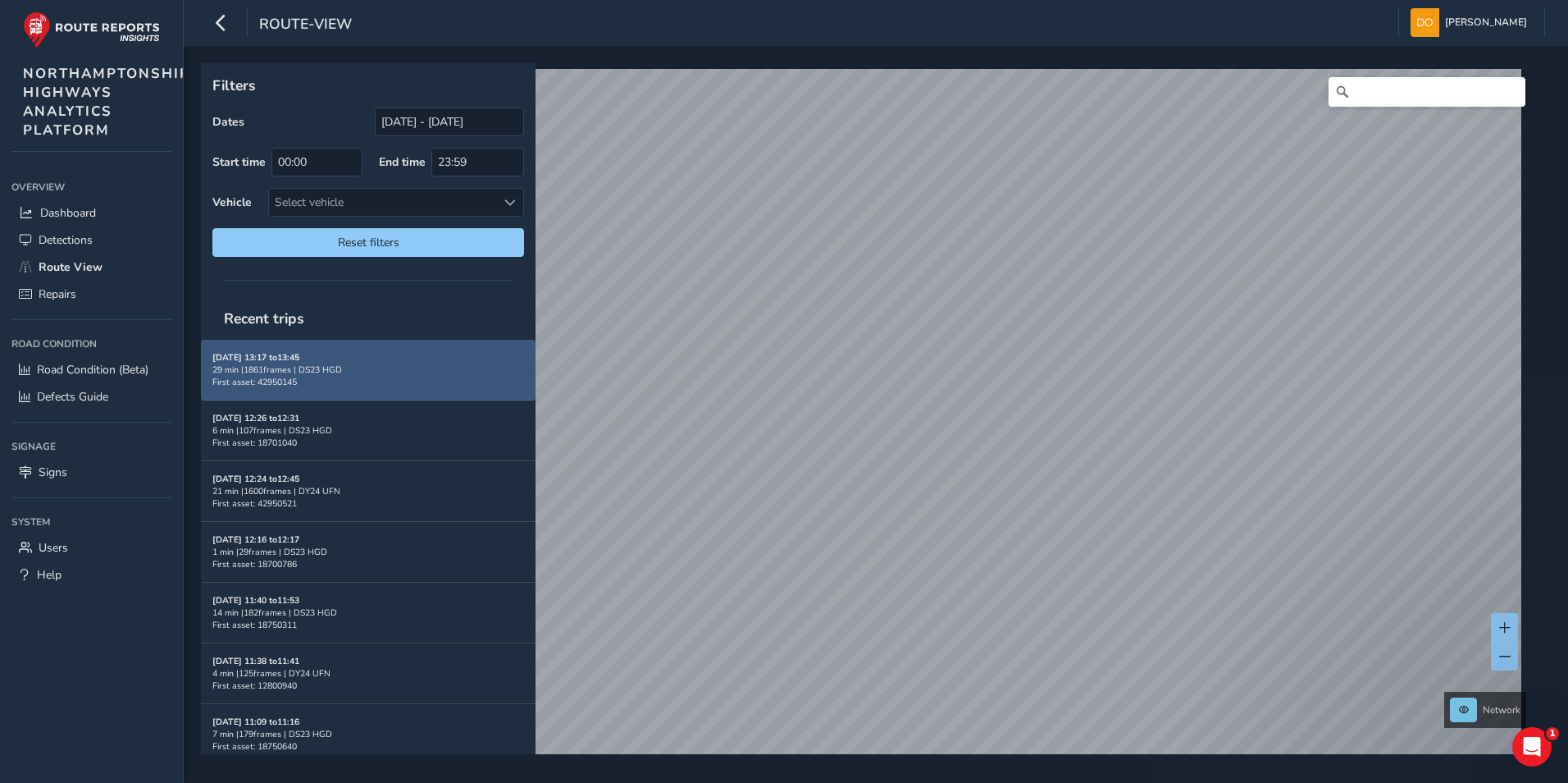
click at [337, 365] on div "29 min | 1861 frames | DS23 HGD" at bounding box center [368, 370] width 311 height 12
